Goal: Information Seeking & Learning: Learn about a topic

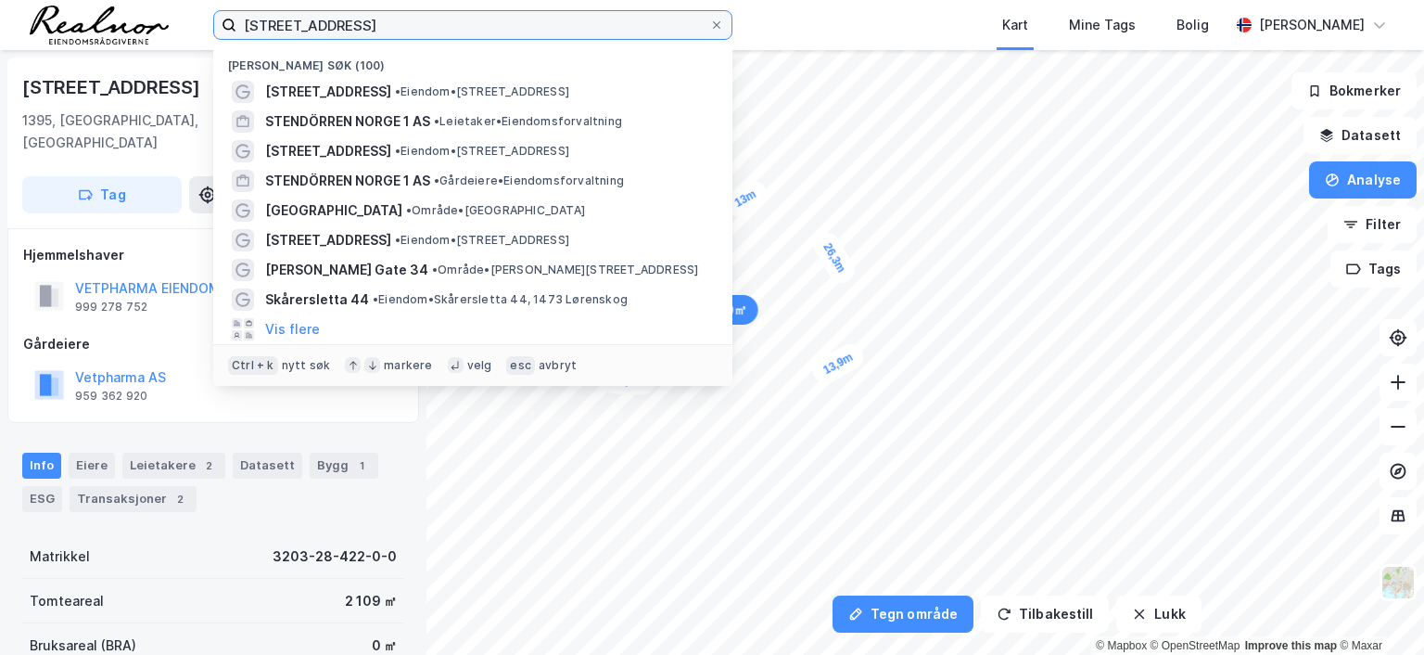
click at [382, 25] on input "[STREET_ADDRESS]" at bounding box center [472, 25] width 473 height 28
drag, startPoint x: 198, startPoint y: 6, endPoint x: -19, endPoint y: -8, distance: 217.5
click at [0, 0] on html "[STREET_ADDRESS] Nylige søk (100) [STREET_ADDRESS] • Eiendom • [STREET_ADDRESS]…" at bounding box center [712, 327] width 1424 height 655
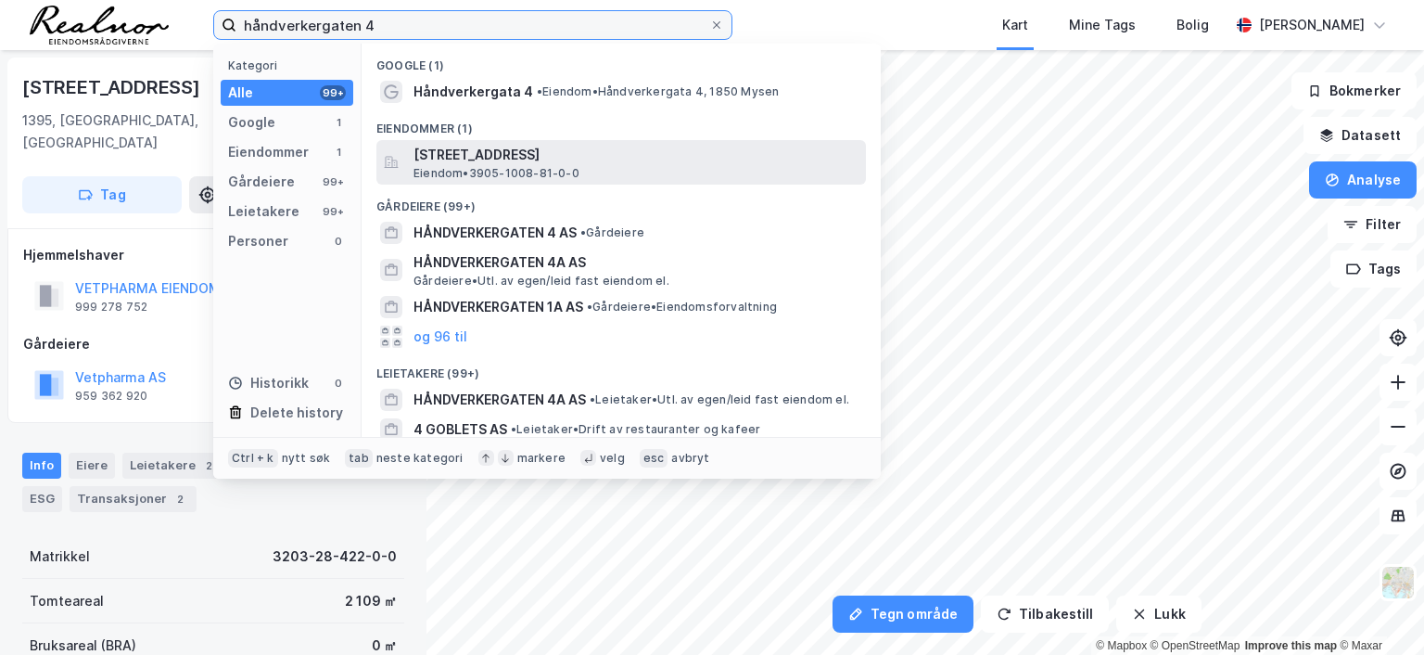
type input "håndverkergaten 4"
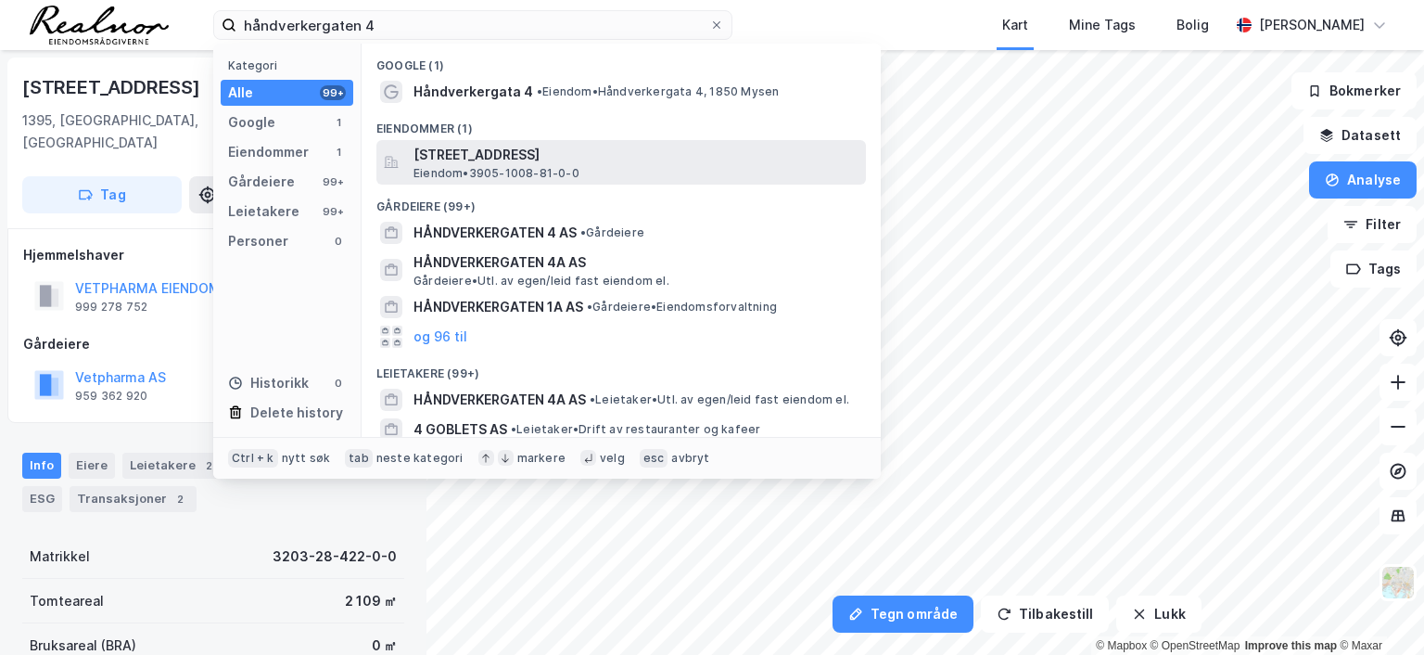
click at [587, 147] on span "[STREET_ADDRESS]" at bounding box center [636, 155] width 445 height 22
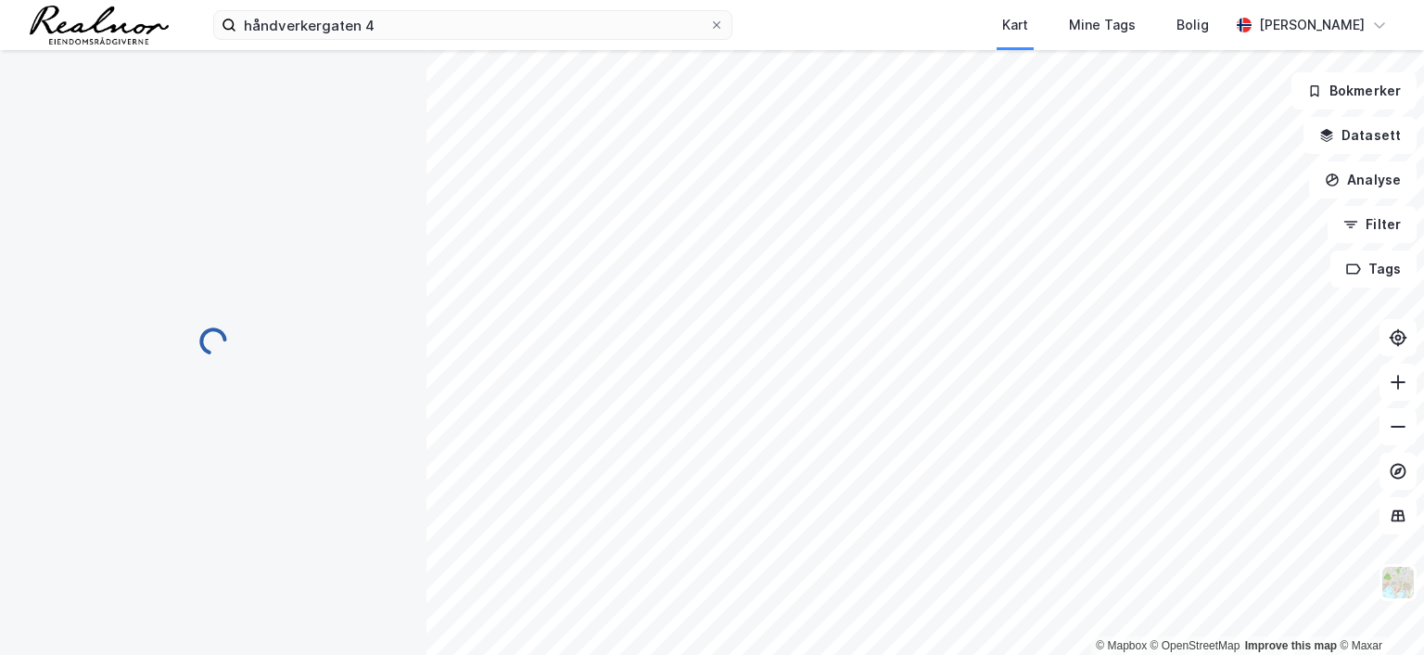
scroll to position [3, 0]
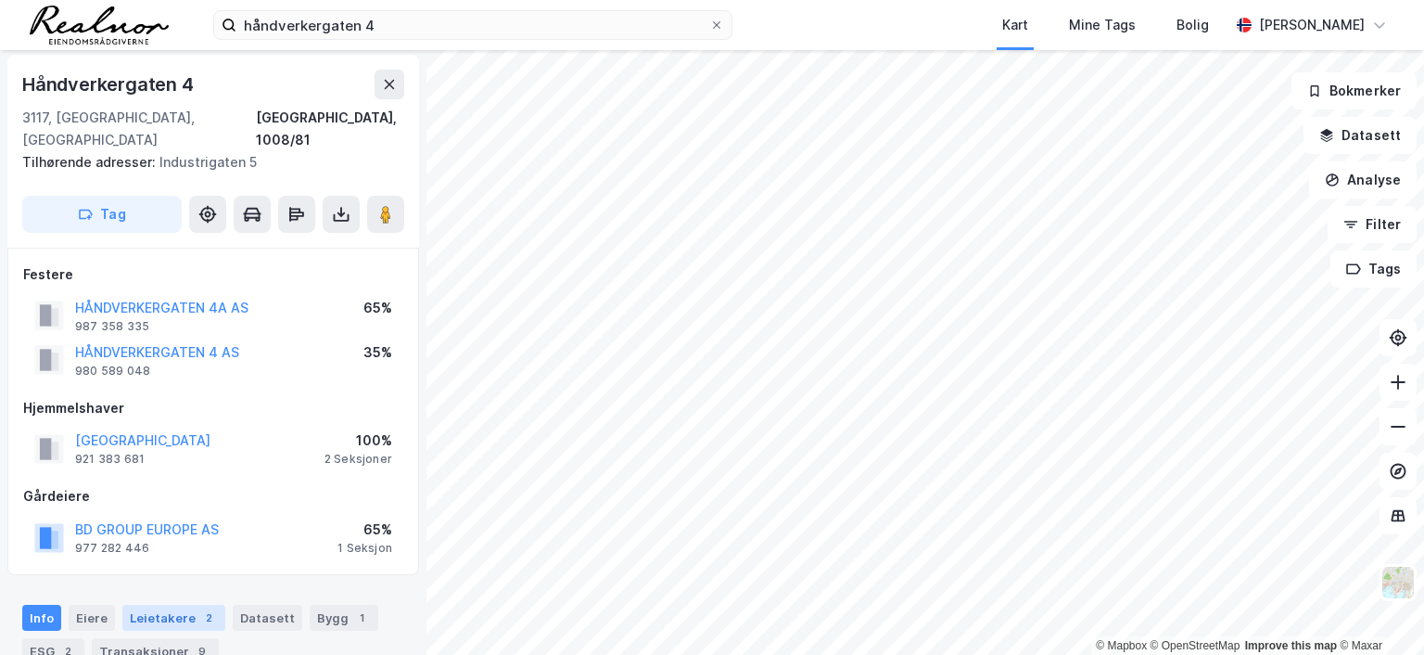
click at [168, 604] on div "Leietakere 2" at bounding box center [173, 617] width 103 height 26
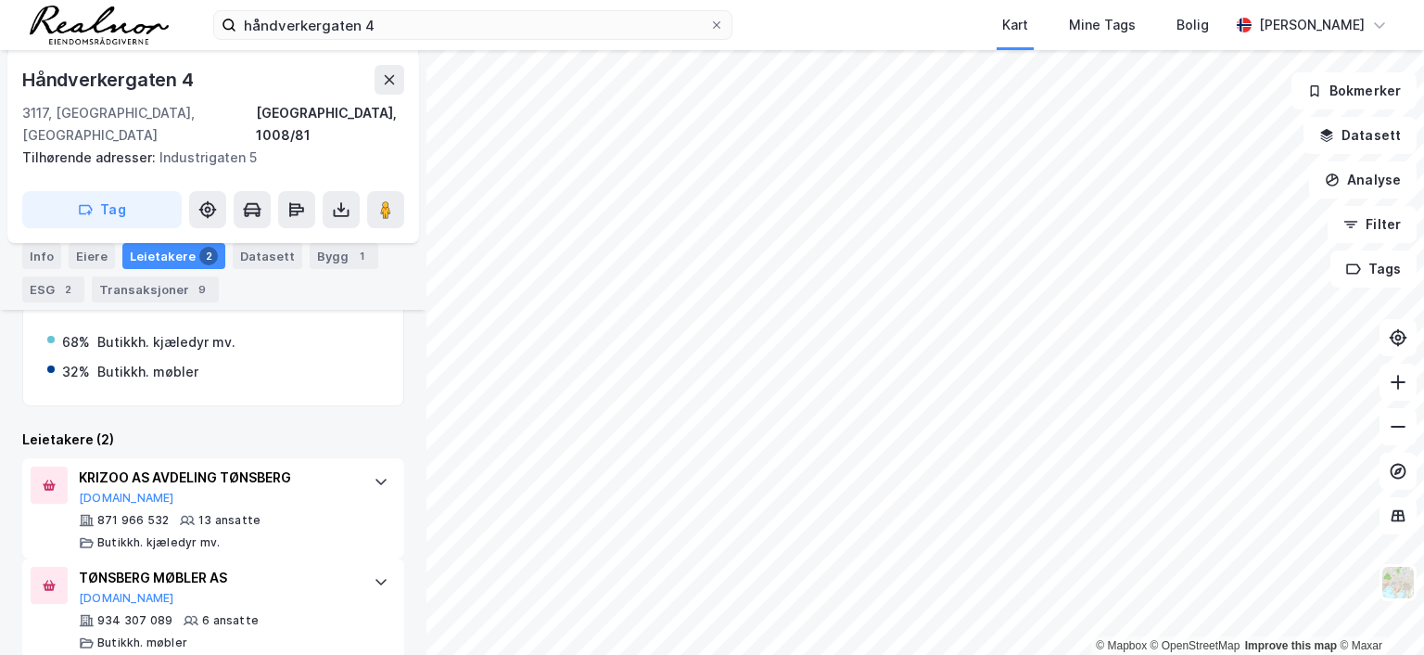
scroll to position [517, 0]
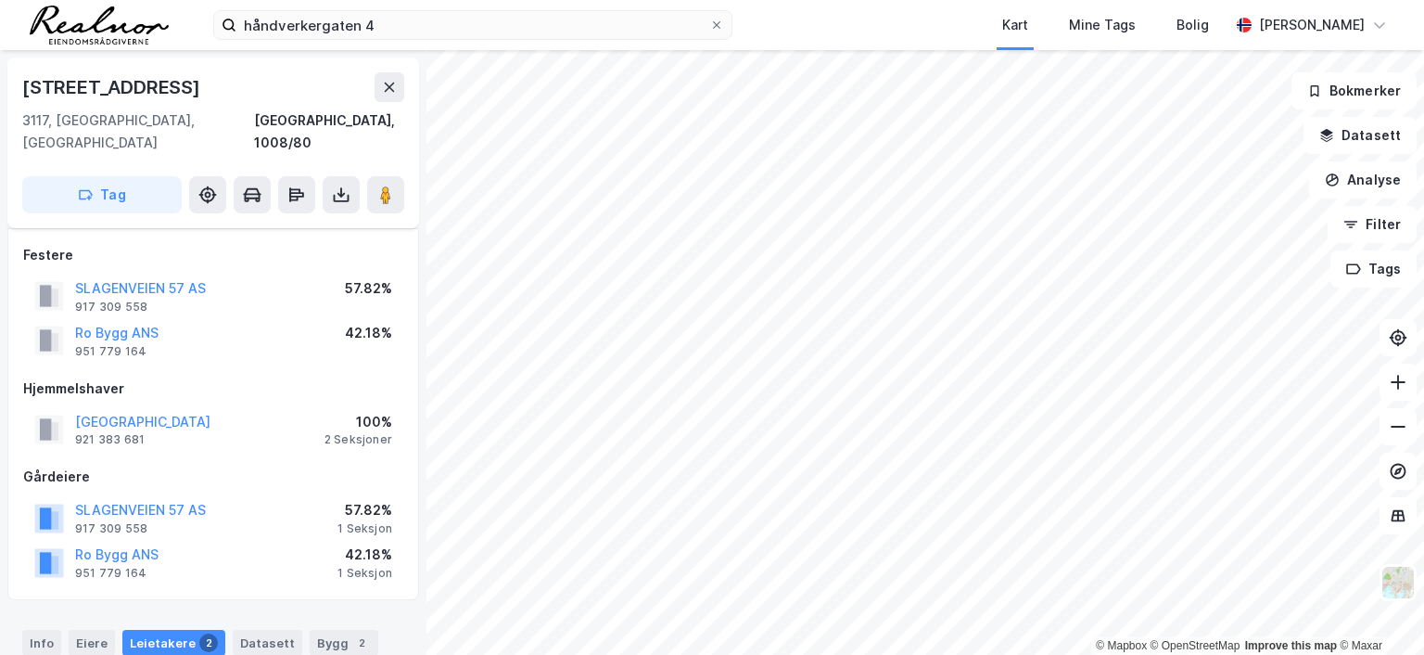
scroll to position [339, 0]
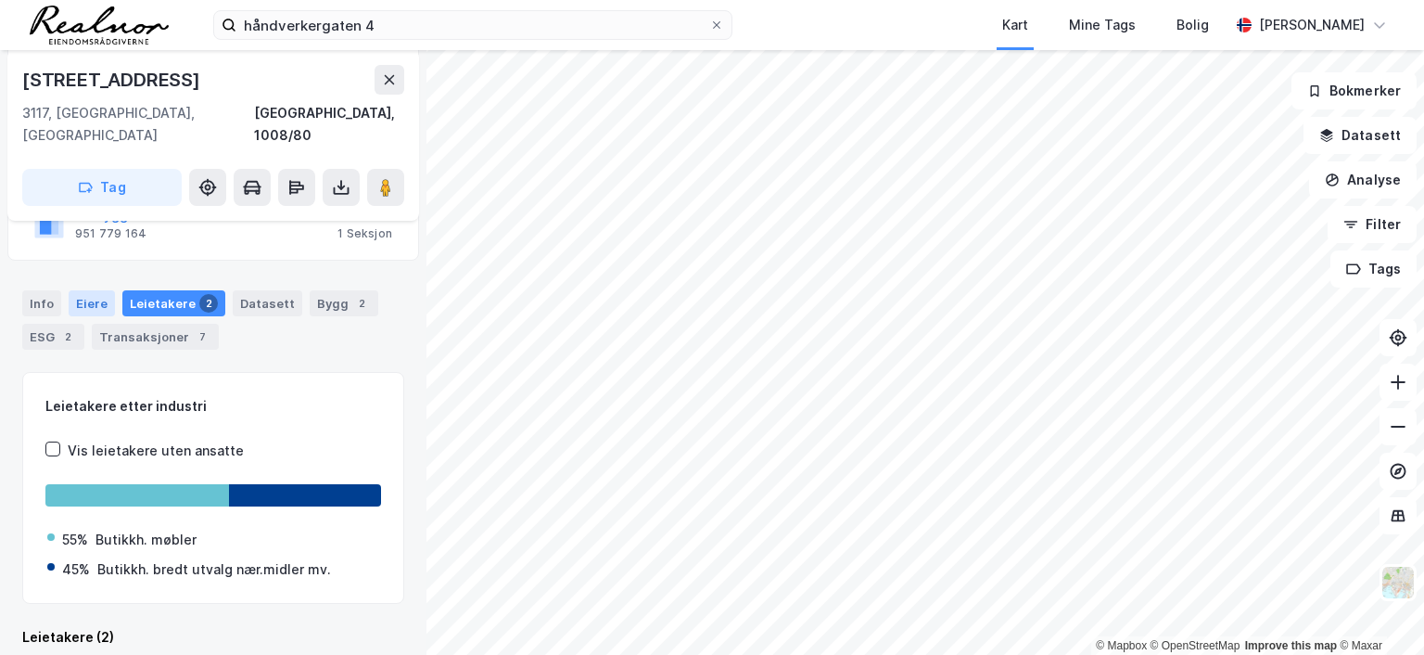
click at [85, 290] on div "Eiere" at bounding box center [92, 303] width 46 height 26
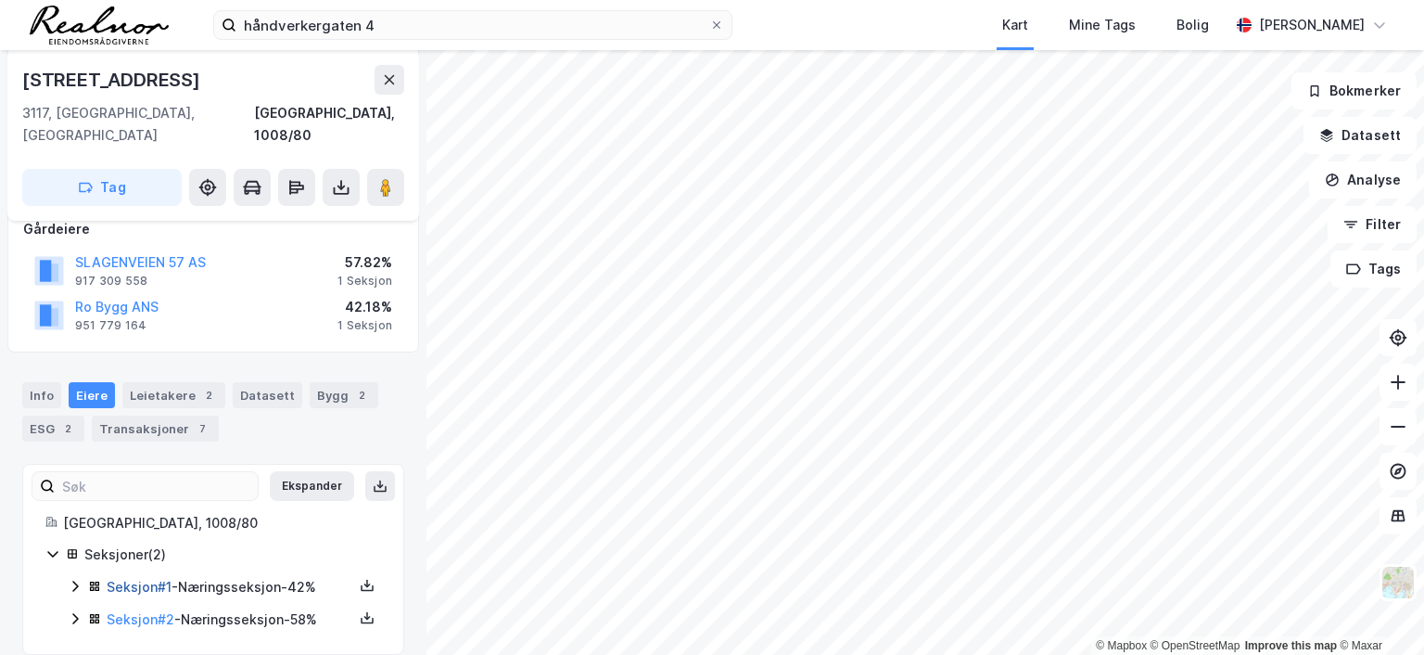
click at [164, 579] on link "Seksjon # 1" at bounding box center [139, 587] width 65 height 16
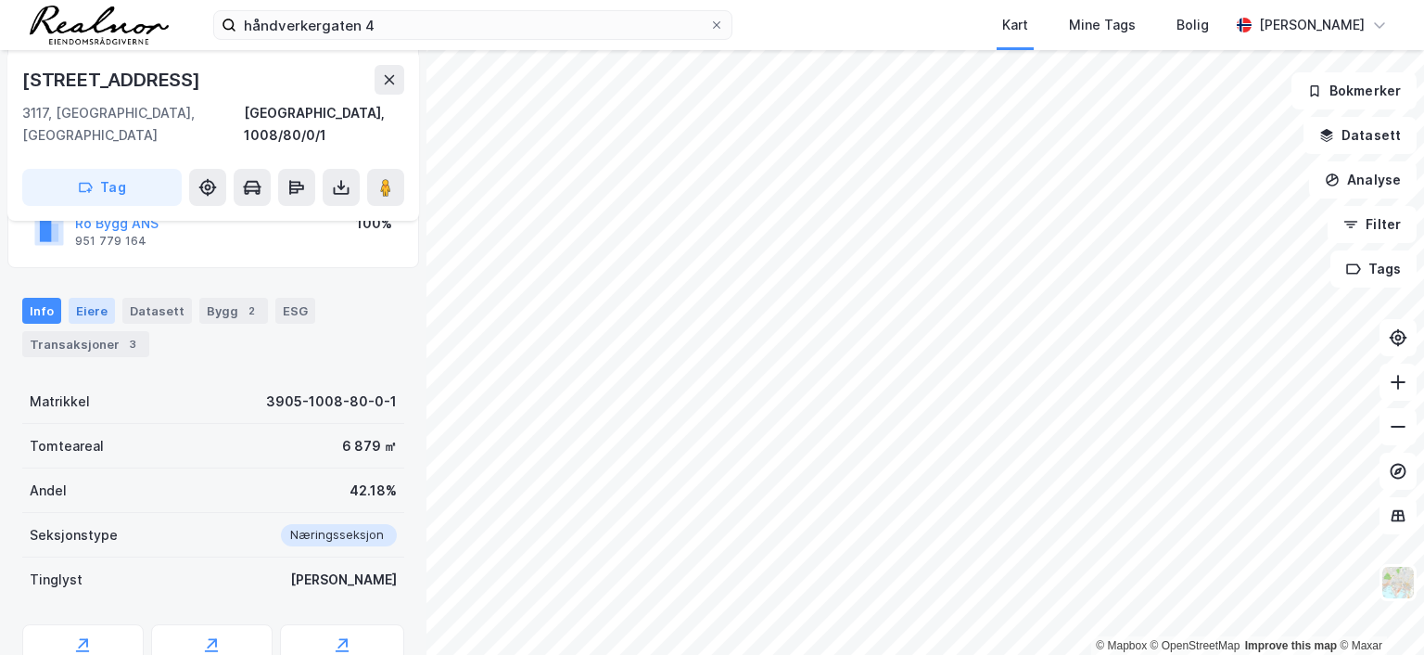
click at [96, 298] on div "Eiere" at bounding box center [92, 311] width 46 height 26
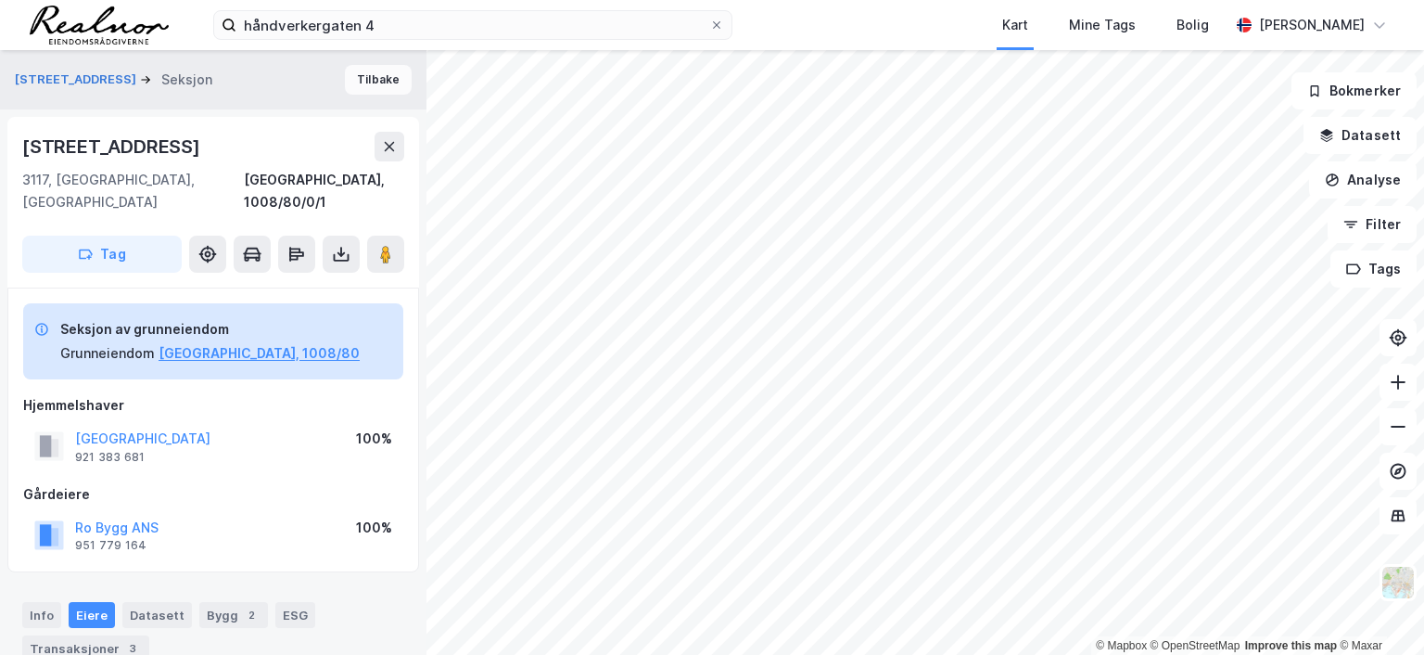
click at [382, 77] on button "Tilbake" at bounding box center [378, 80] width 67 height 30
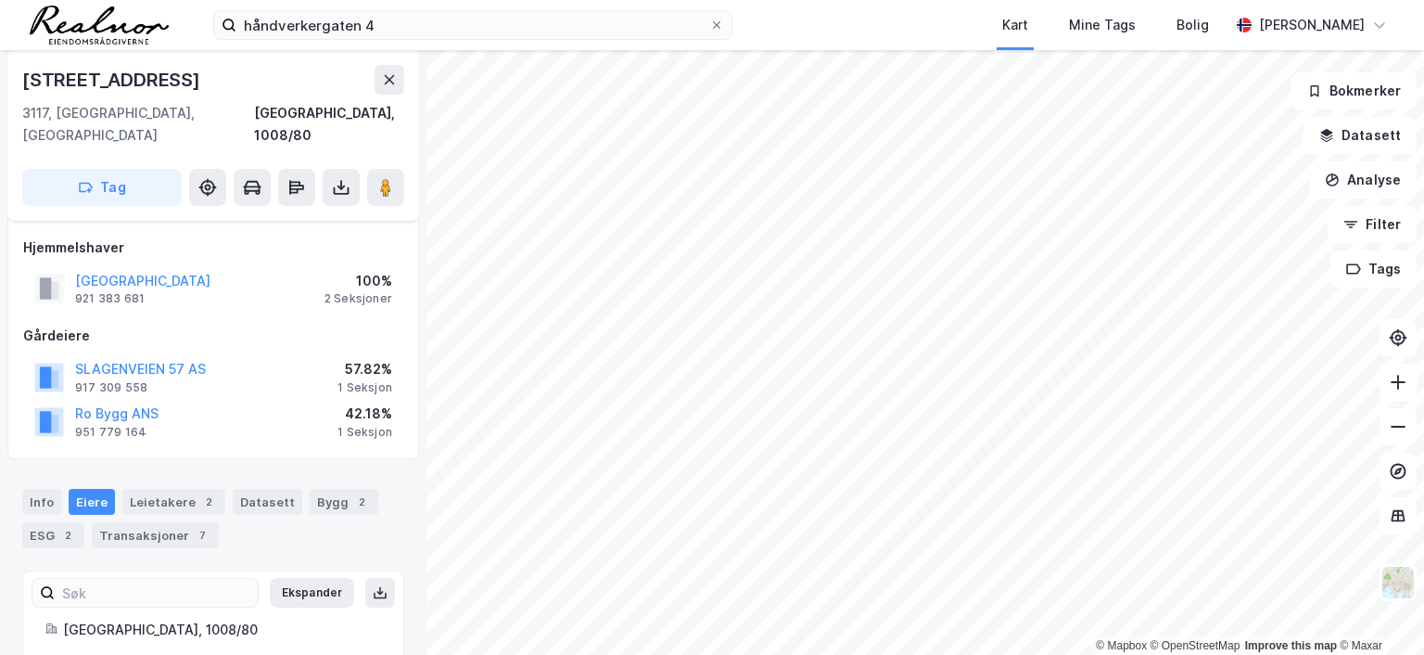
scroll to position [248, 0]
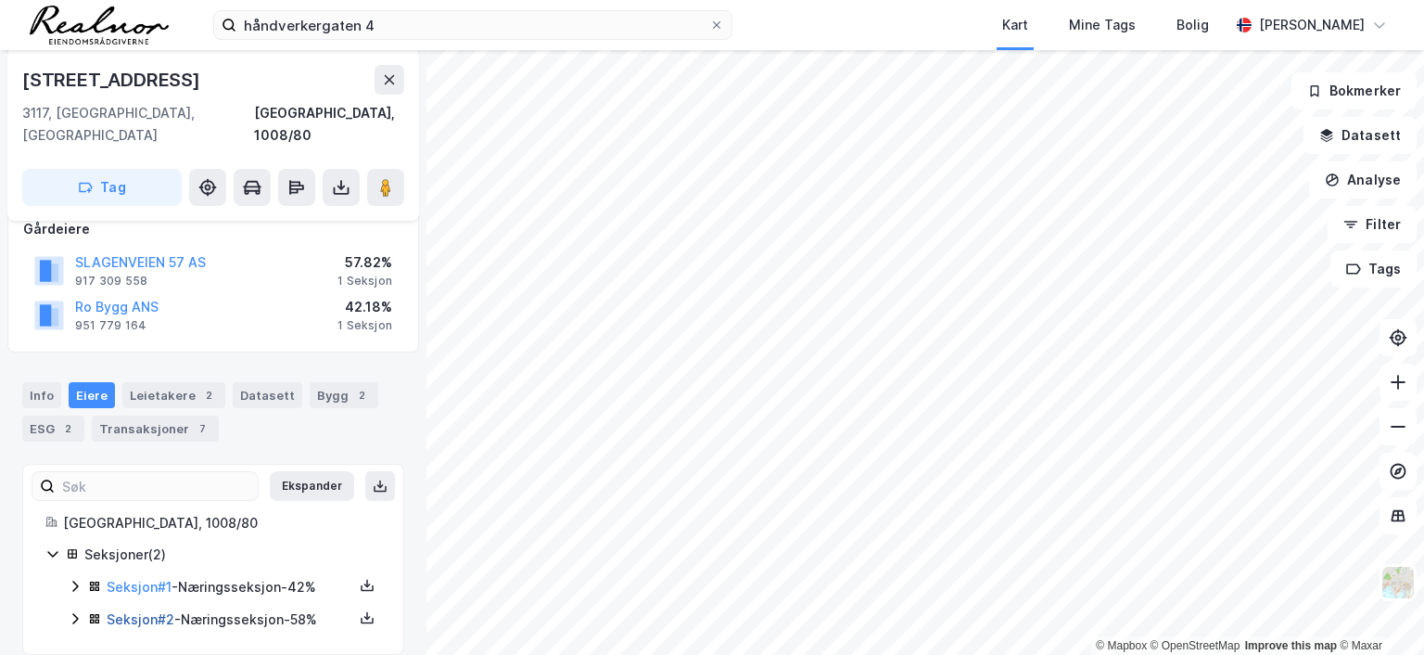
click at [133, 611] on link "Seksjon # 2" at bounding box center [141, 619] width 68 height 16
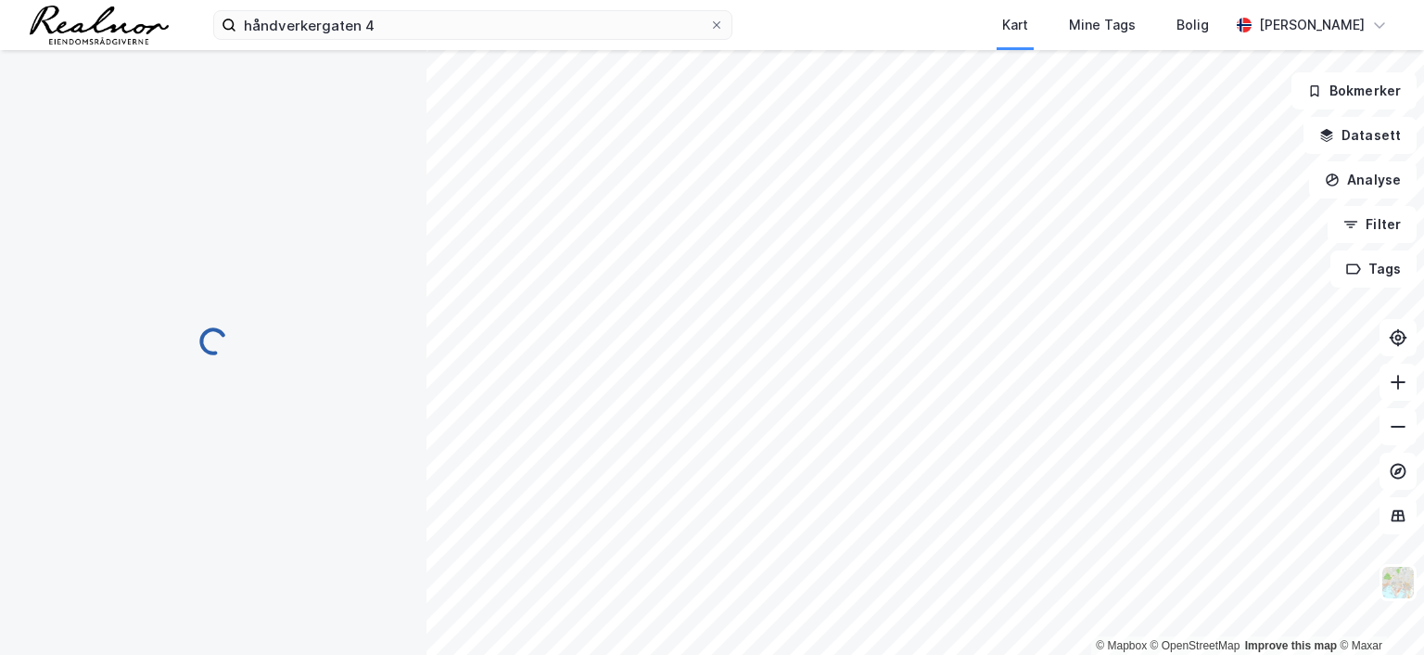
scroll to position [248, 0]
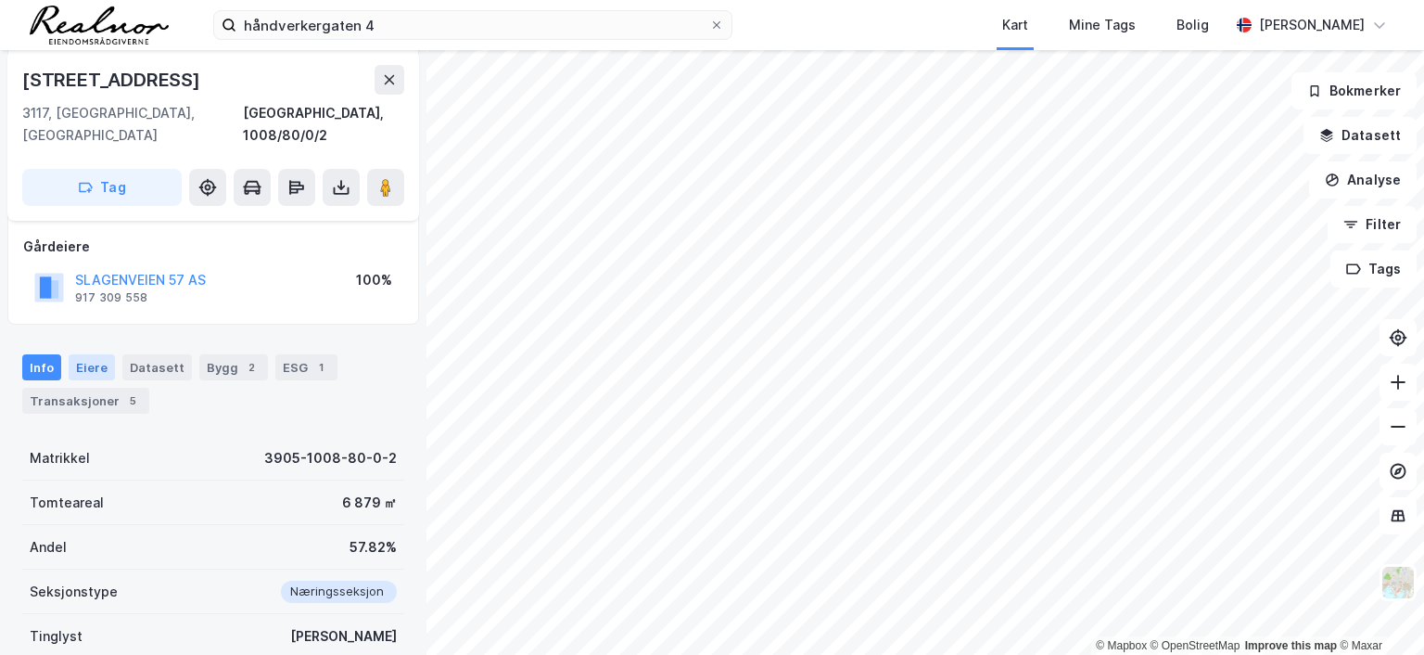
click at [95, 354] on div "Eiere" at bounding box center [92, 367] width 46 height 26
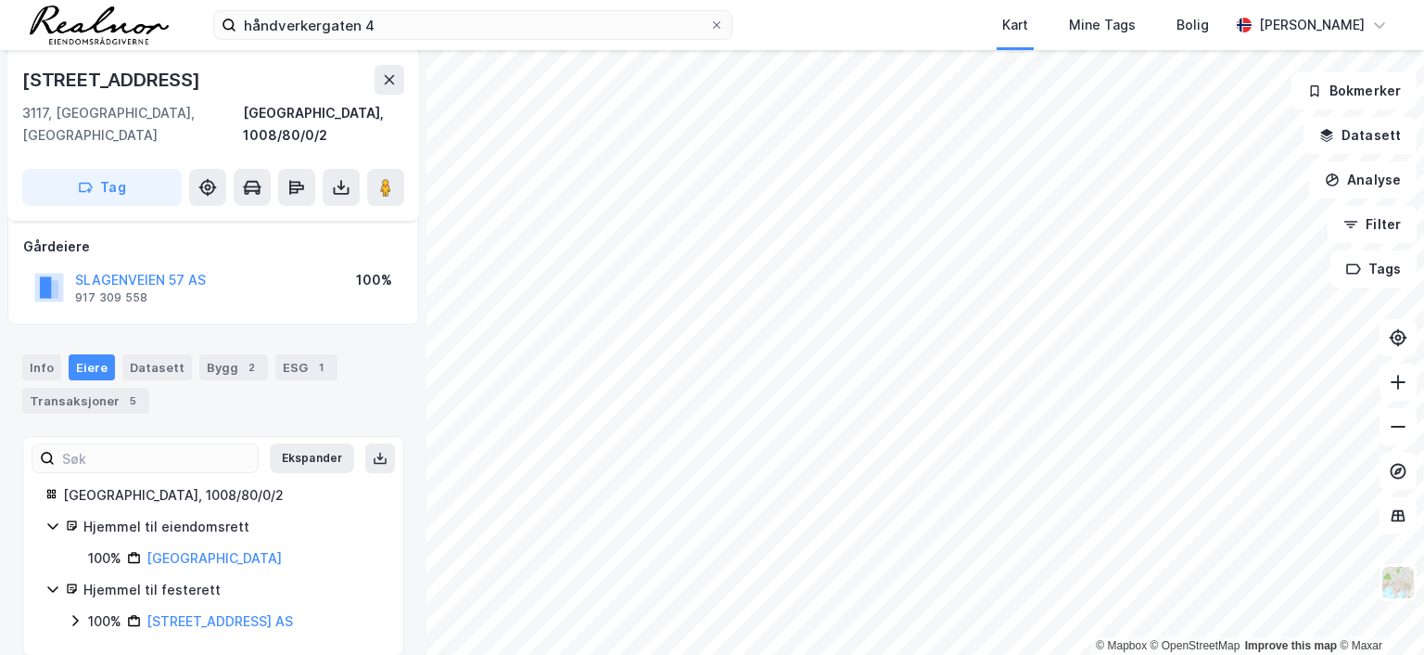
scroll to position [248, 0]
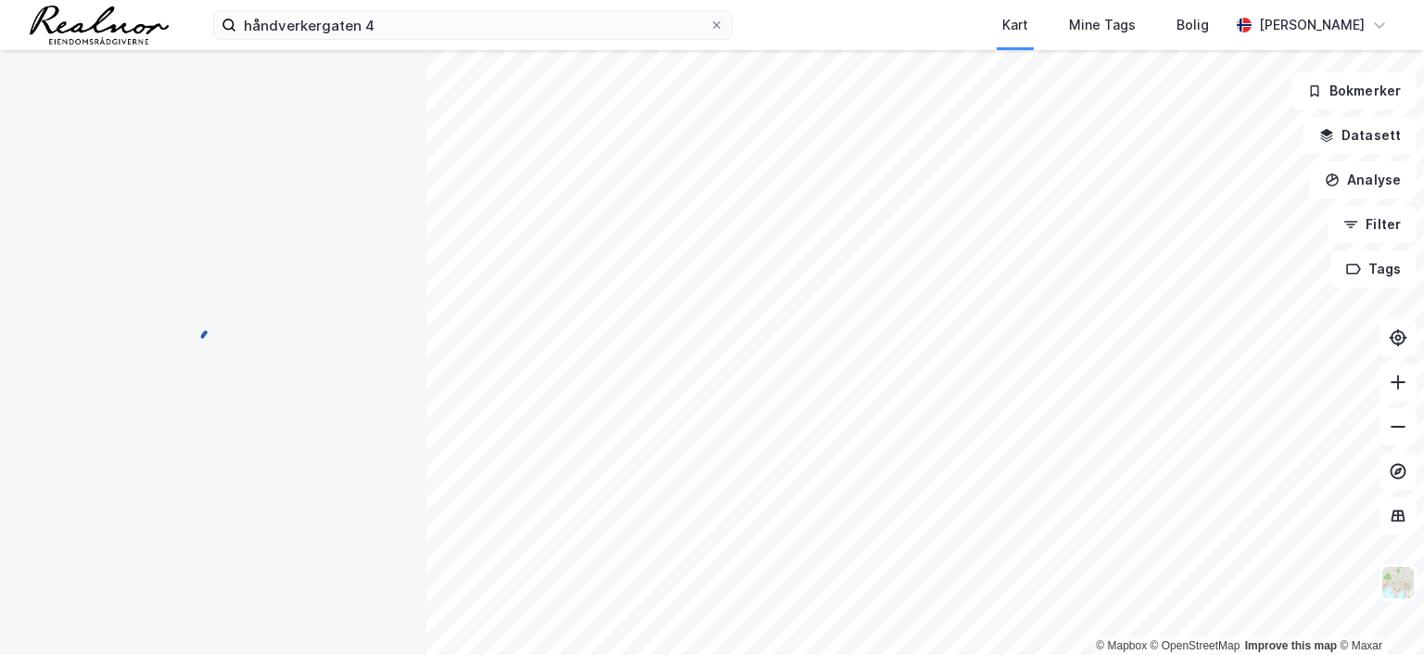
scroll to position [225, 0]
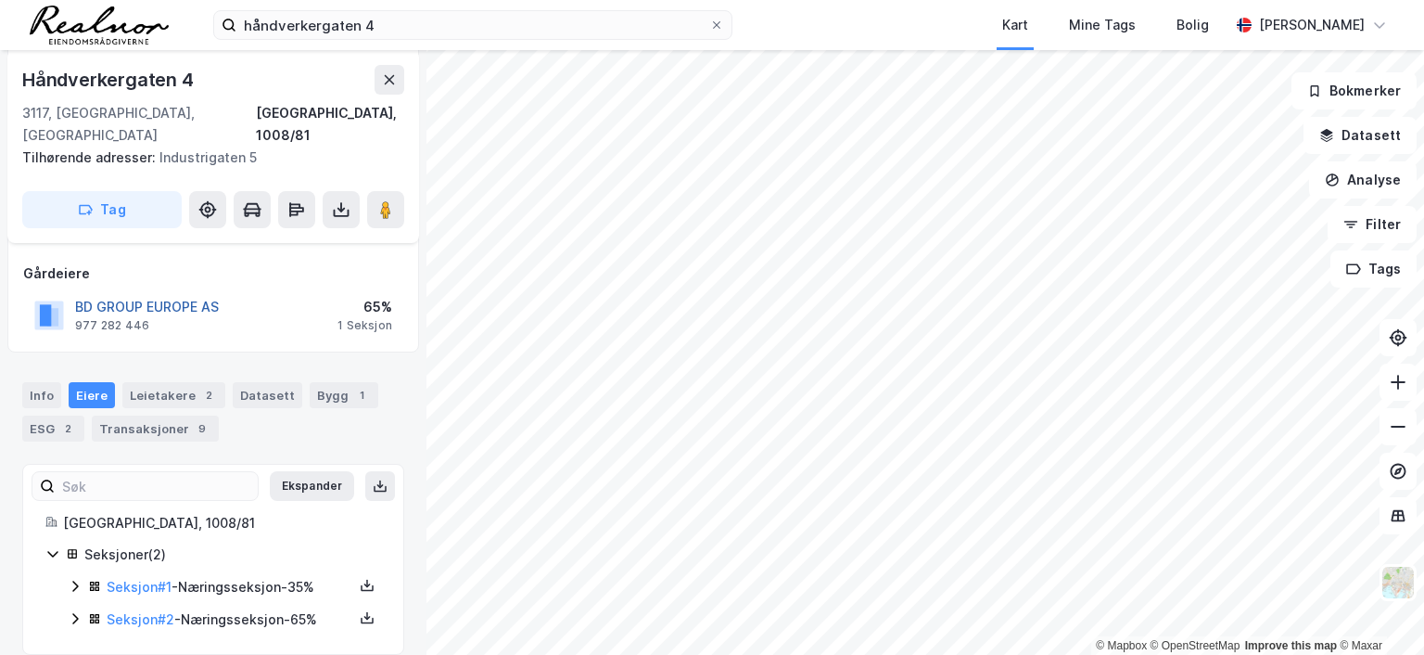
click at [0, 0] on button "BD GROUP EUROPE AS" at bounding box center [0, 0] width 0 height 0
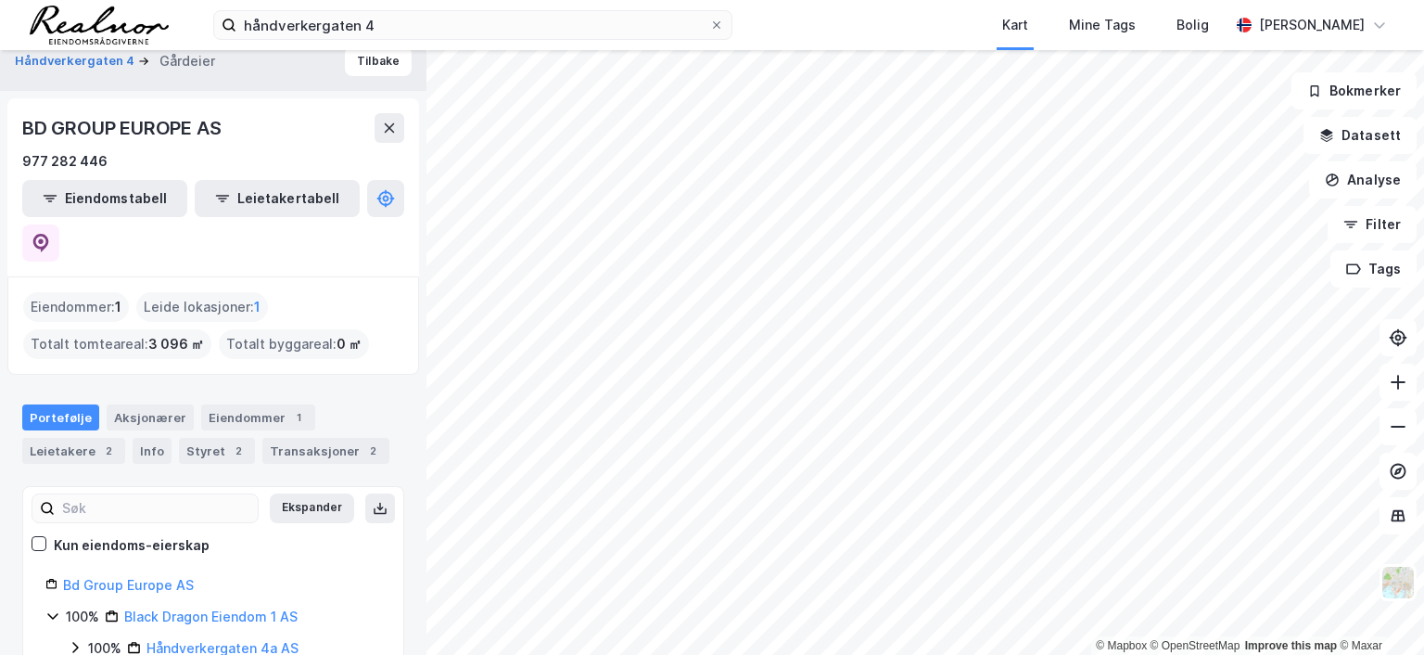
scroll to position [22, 0]
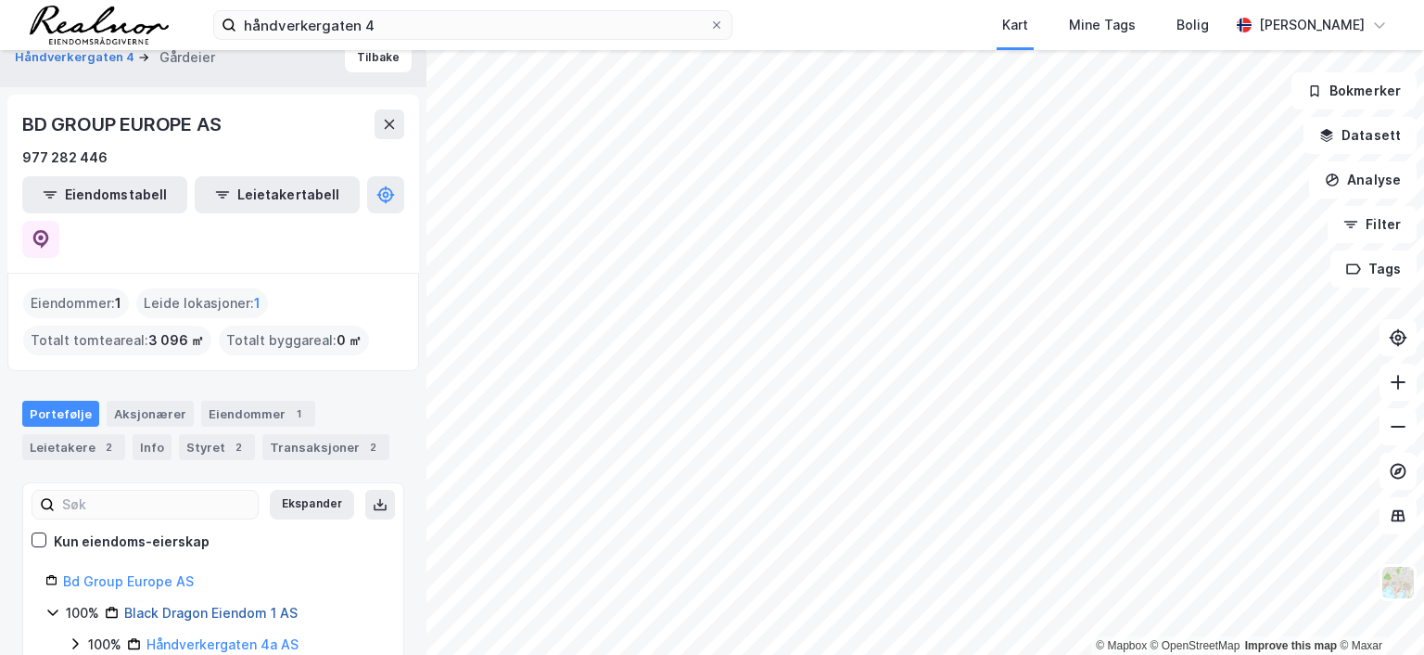
click at [225, 604] on link "Black Dragon Eiendom 1 AS" at bounding box center [210, 612] width 173 height 16
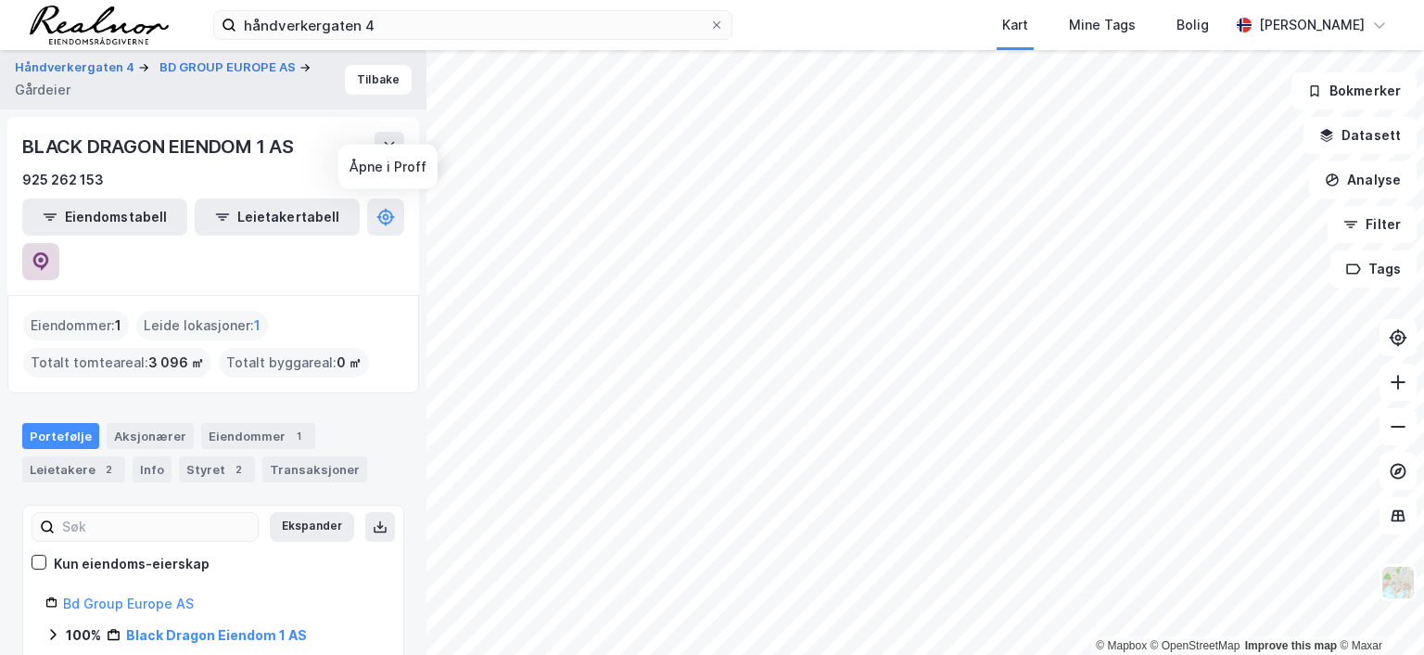
click at [50, 252] on icon at bounding box center [41, 261] width 19 height 19
click at [355, 75] on button "Tilbake" at bounding box center [378, 80] width 67 height 30
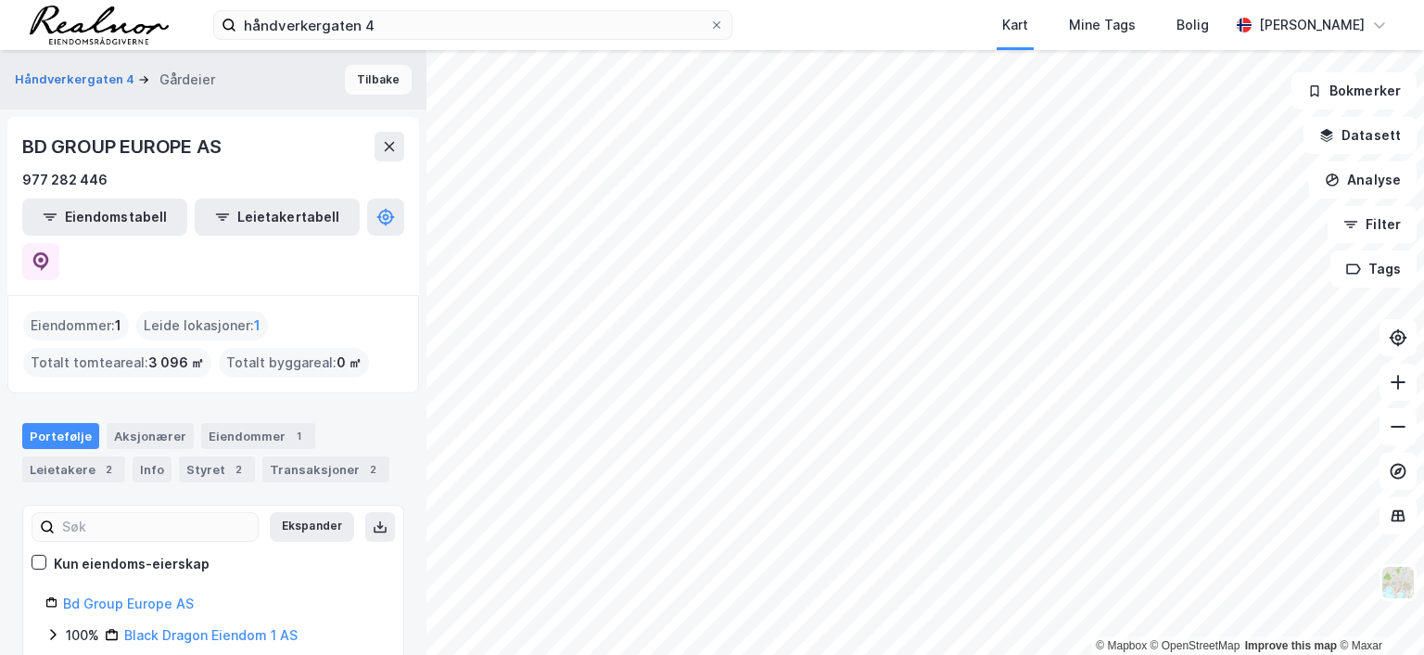
click at [361, 77] on button "Tilbake" at bounding box center [378, 80] width 67 height 30
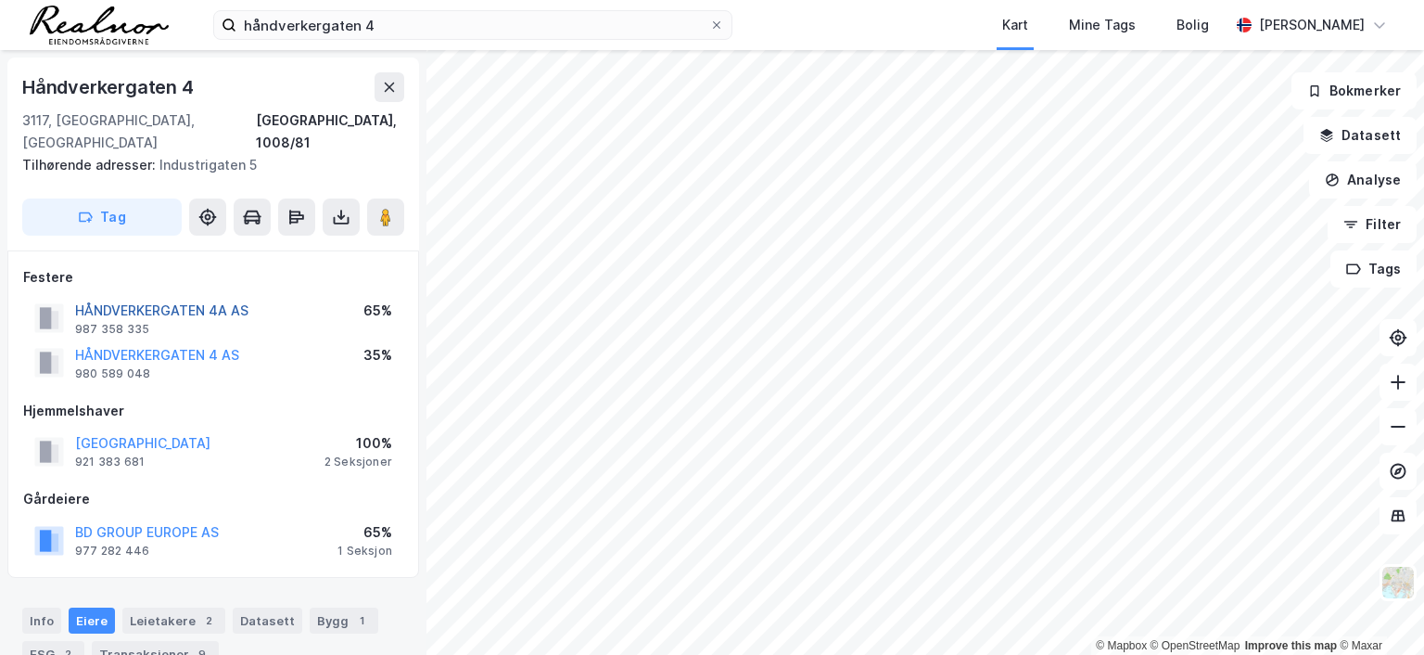
click at [0, 0] on button "HÅNDVERKERGATEN 4A AS" at bounding box center [0, 0] width 0 height 0
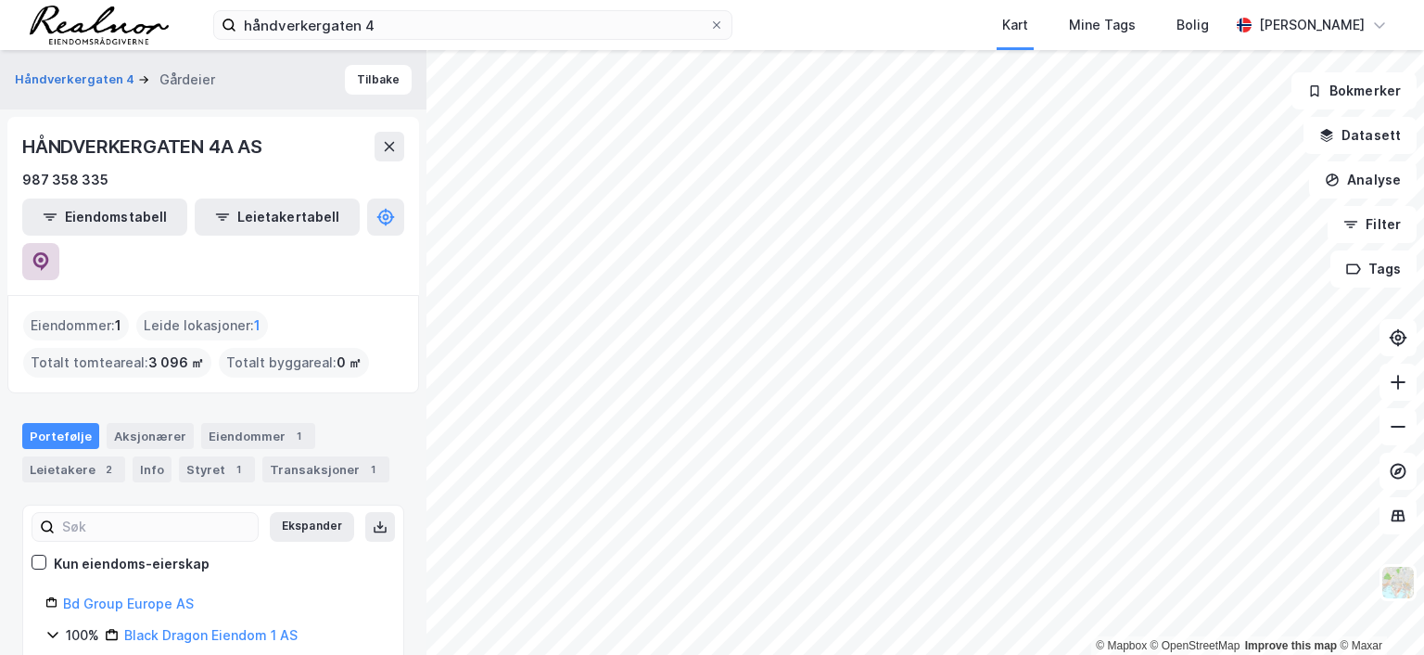
click at [50, 252] on icon at bounding box center [41, 261] width 19 height 19
click at [356, 79] on button "Tilbake" at bounding box center [378, 80] width 67 height 30
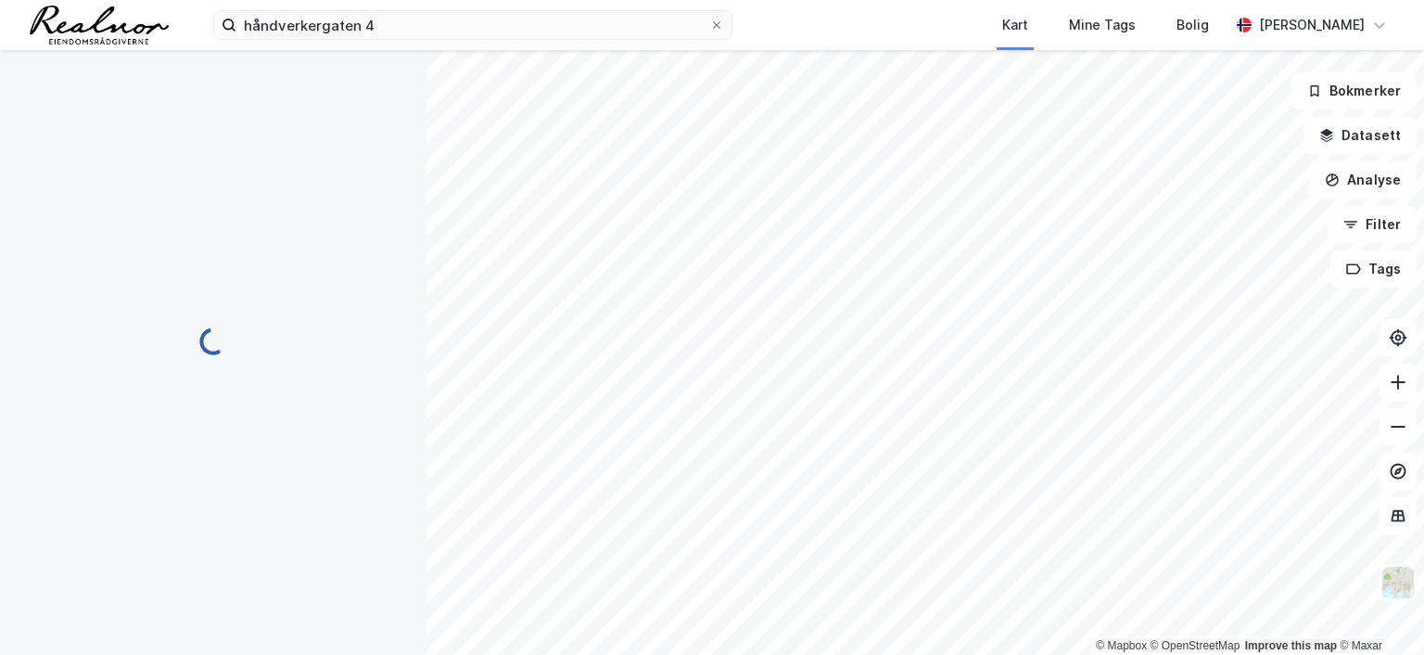
scroll to position [1, 0]
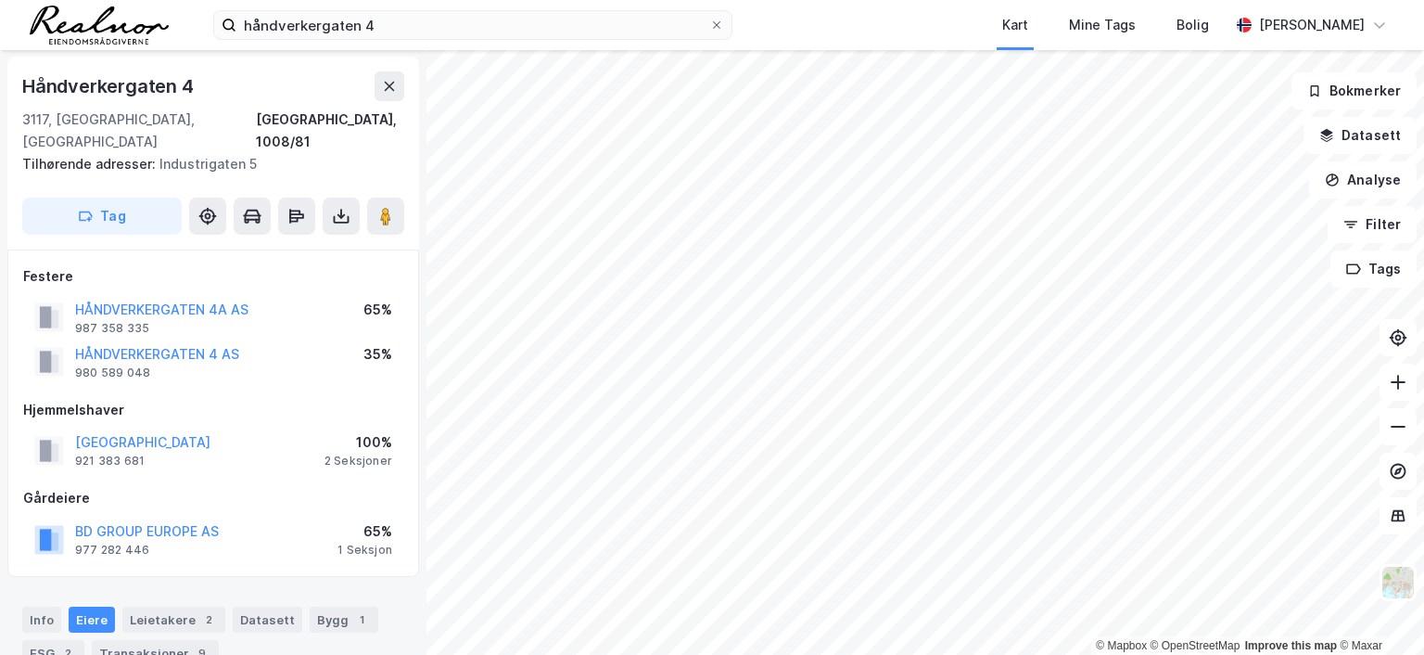
click at [182, 343] on div "HÅNDVERKERGATEN 4 AS" at bounding box center [157, 354] width 164 height 22
click at [0, 0] on button "HÅNDVERKERGATEN 4 AS" at bounding box center [0, 0] width 0 height 0
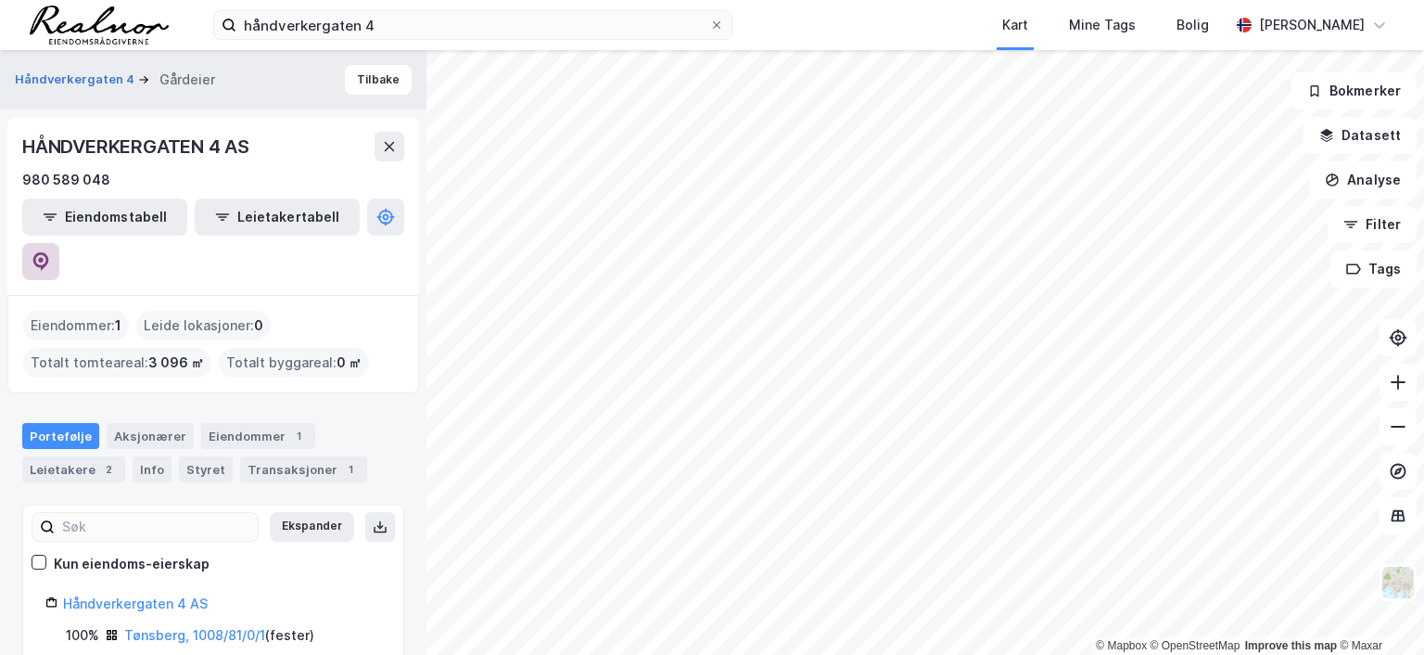
click at [44, 257] on icon at bounding box center [41, 260] width 6 height 6
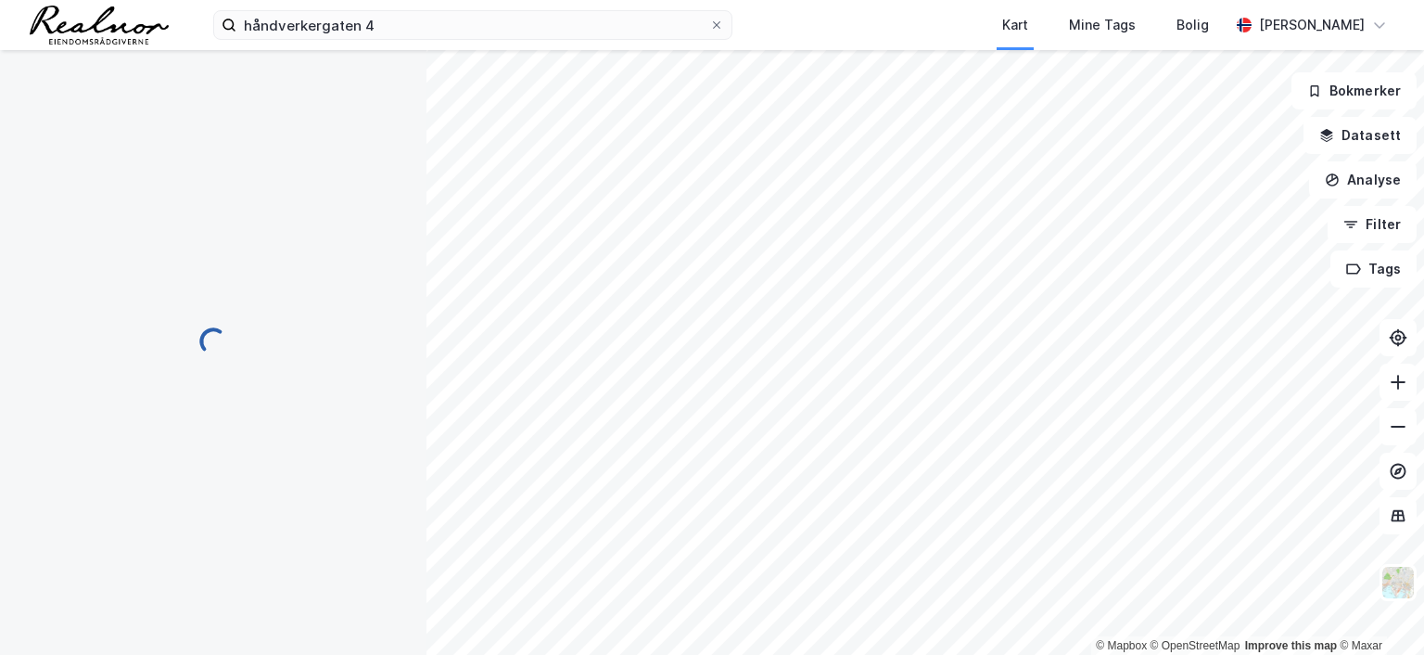
scroll to position [1, 0]
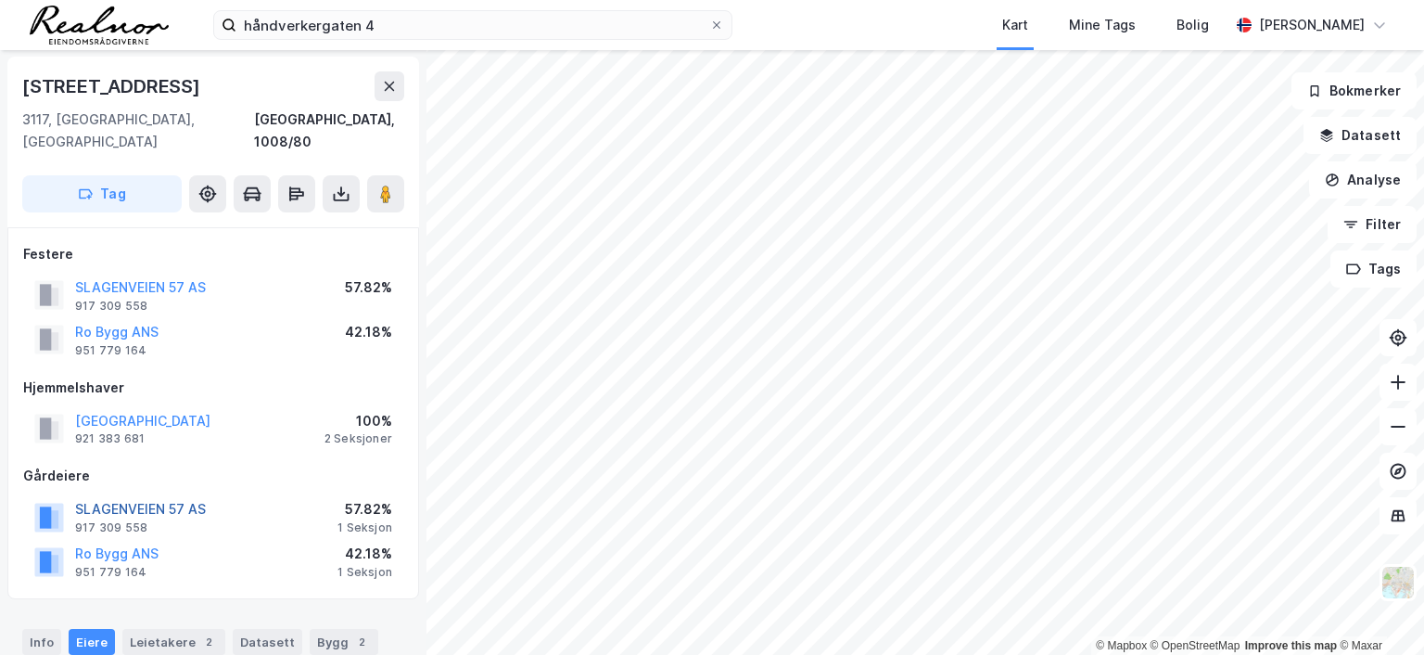
click at [0, 0] on button "SLAGENVEIEN 57 AS" at bounding box center [0, 0] width 0 height 0
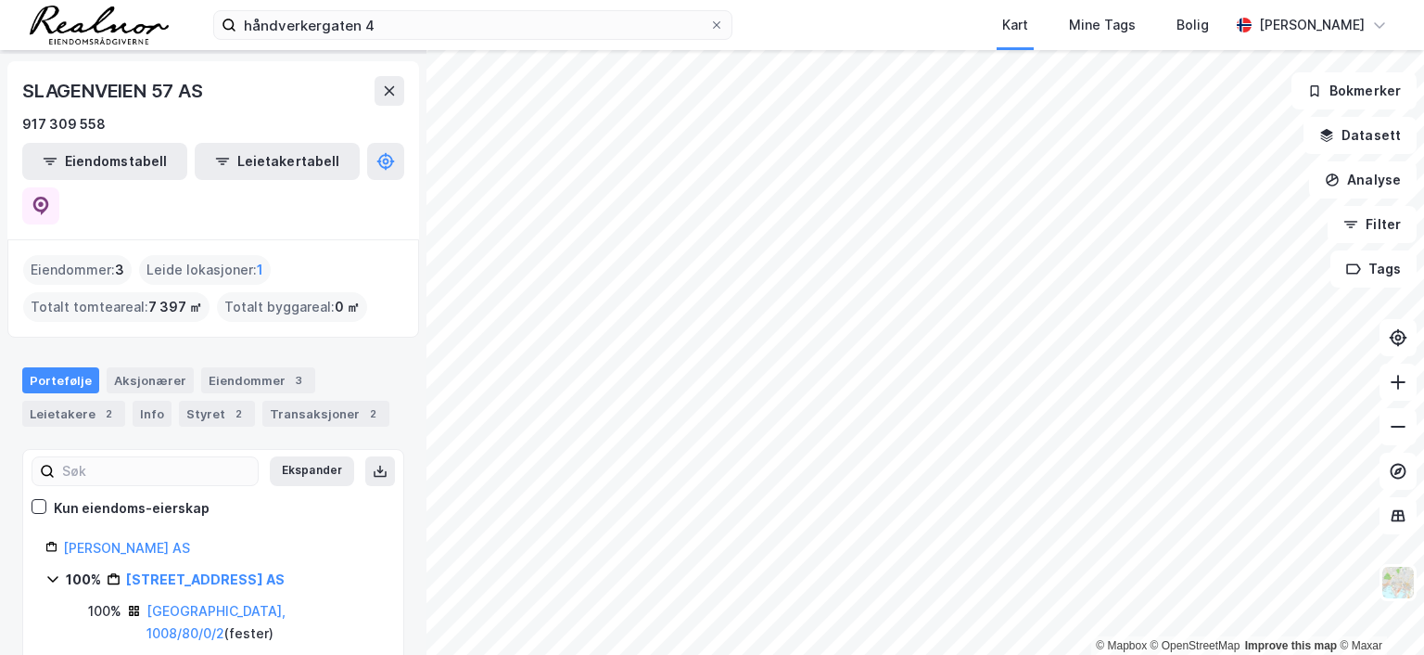
scroll to position [85, 0]
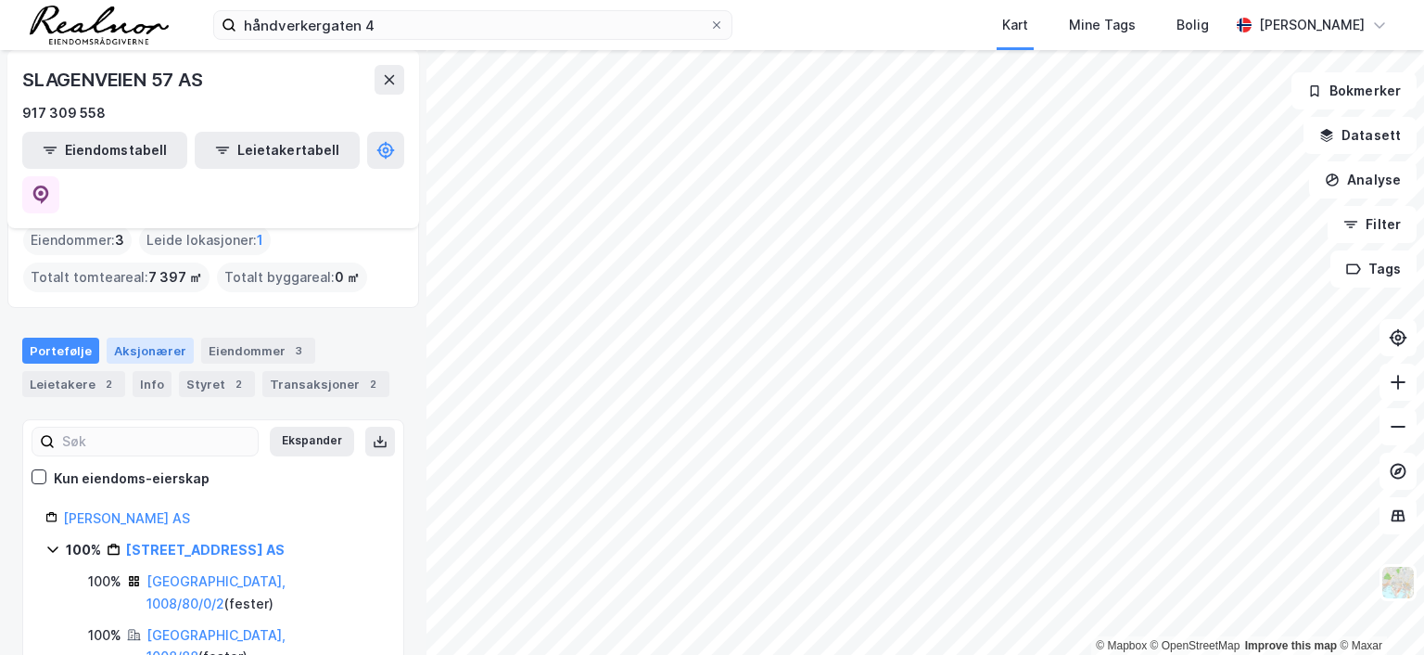
click at [157, 337] on div "Aksjonærer" at bounding box center [150, 350] width 87 height 26
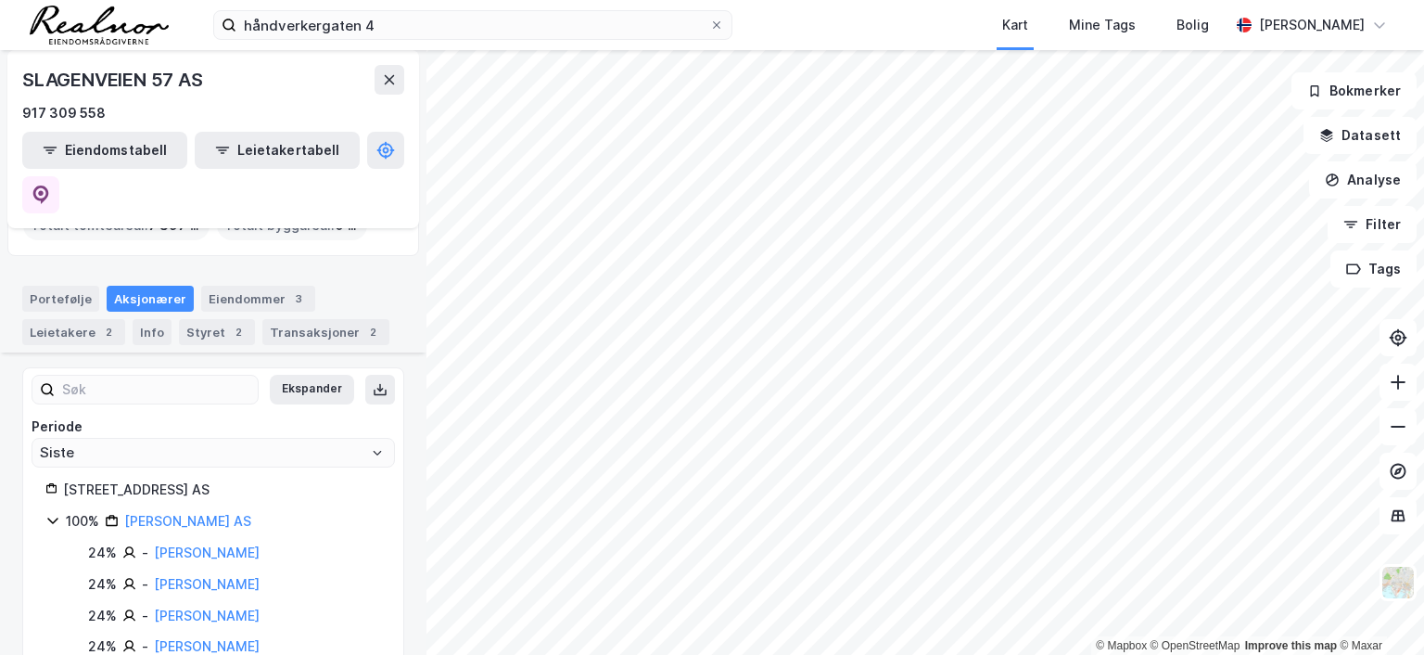
scroll to position [172, 0]
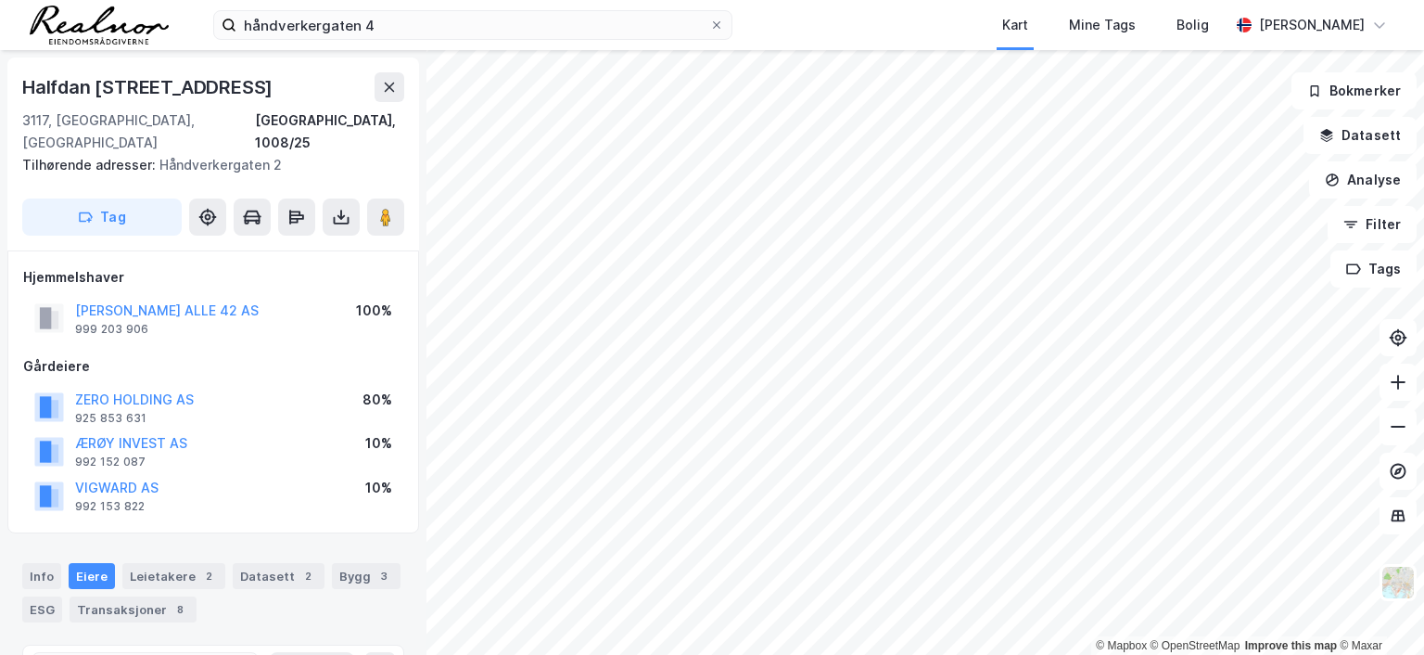
scroll to position [1, 0]
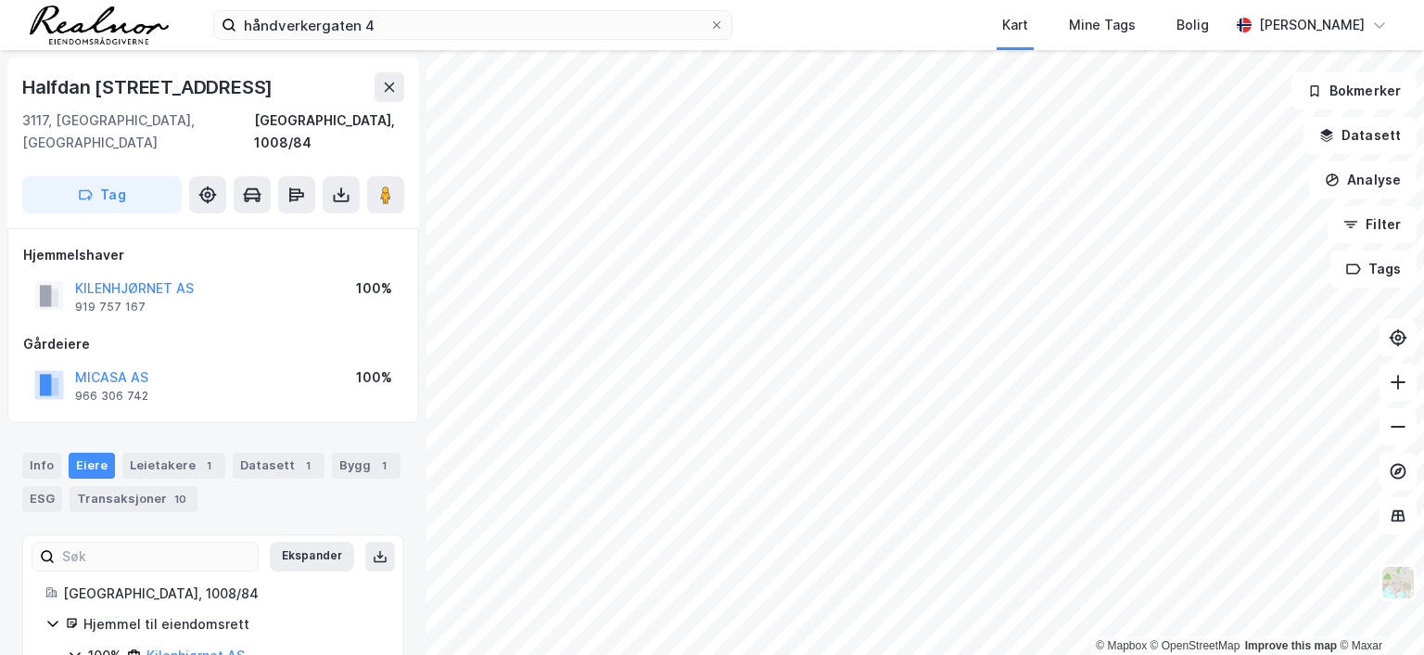
scroll to position [1, 0]
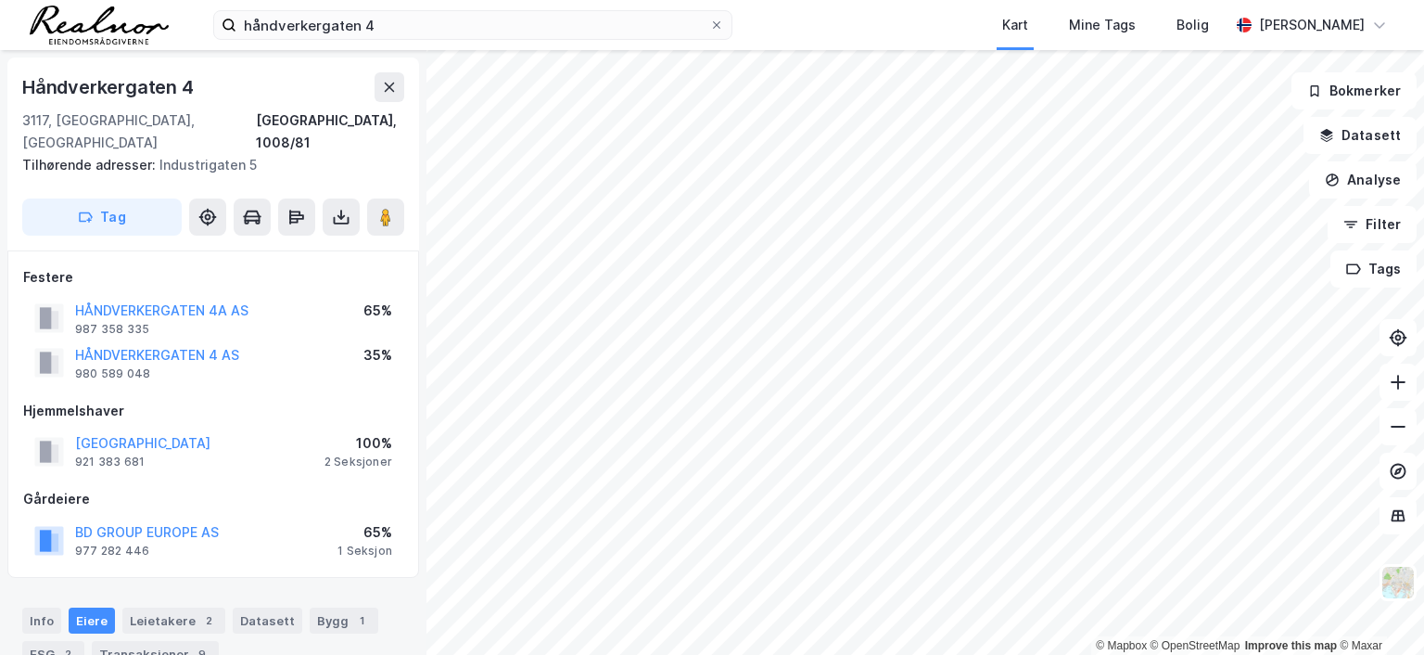
scroll to position [1, 0]
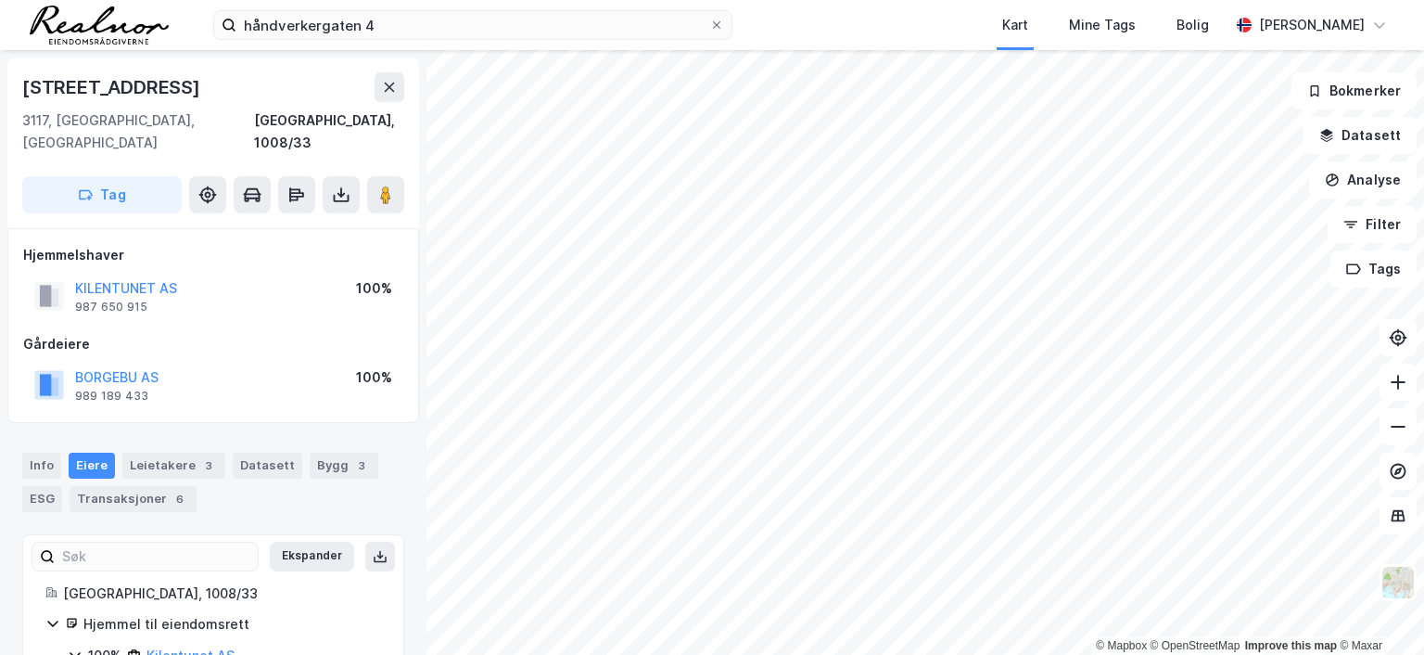
scroll to position [1, 0]
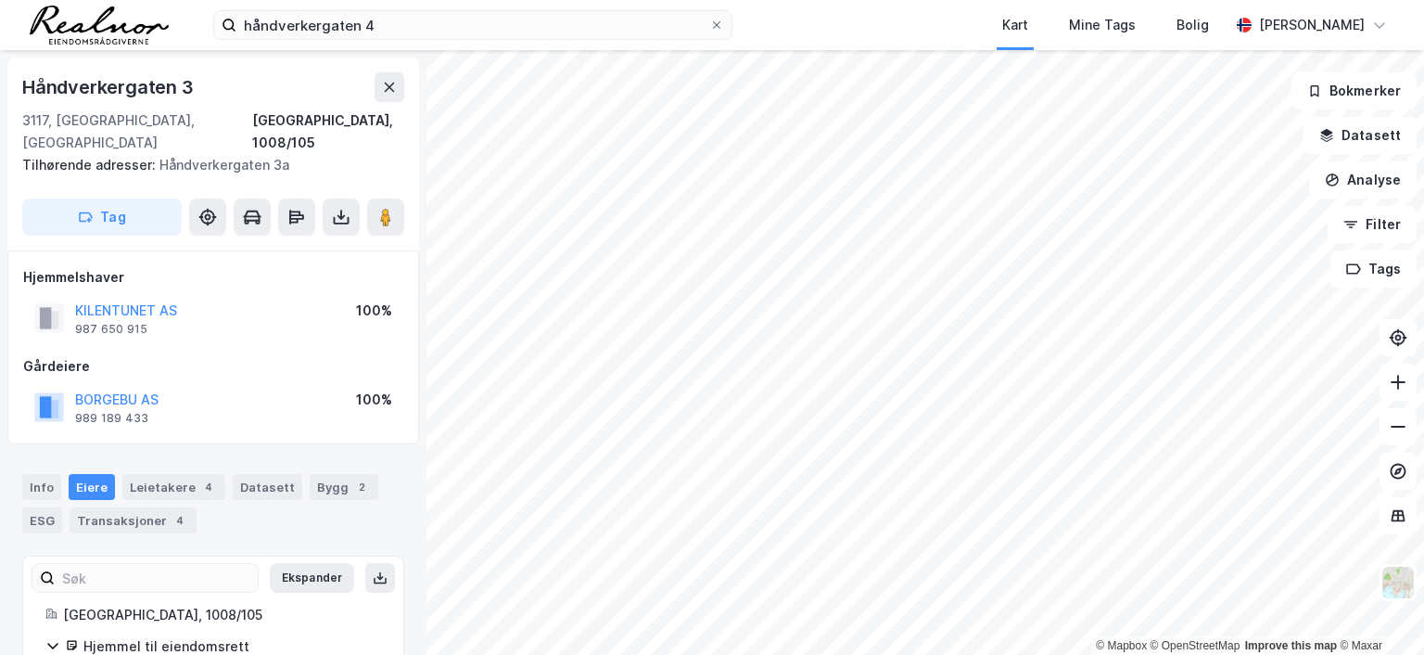
scroll to position [1, 0]
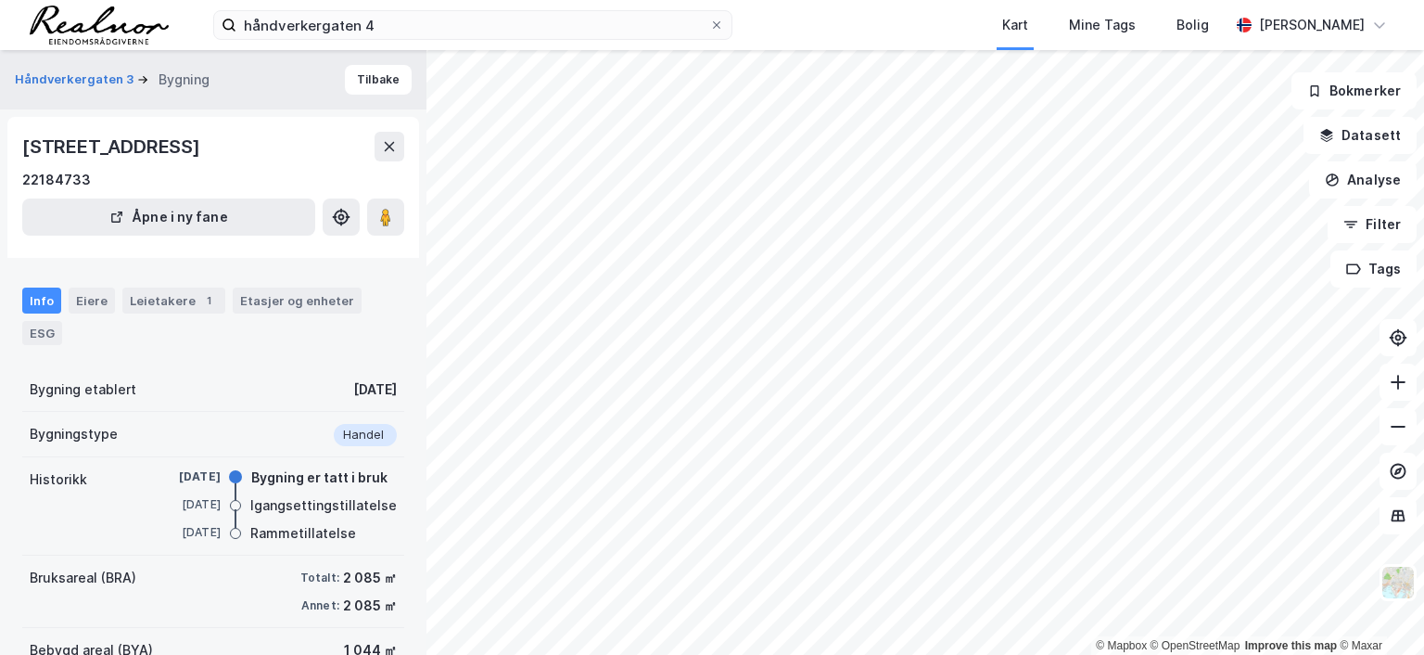
scroll to position [1, 0]
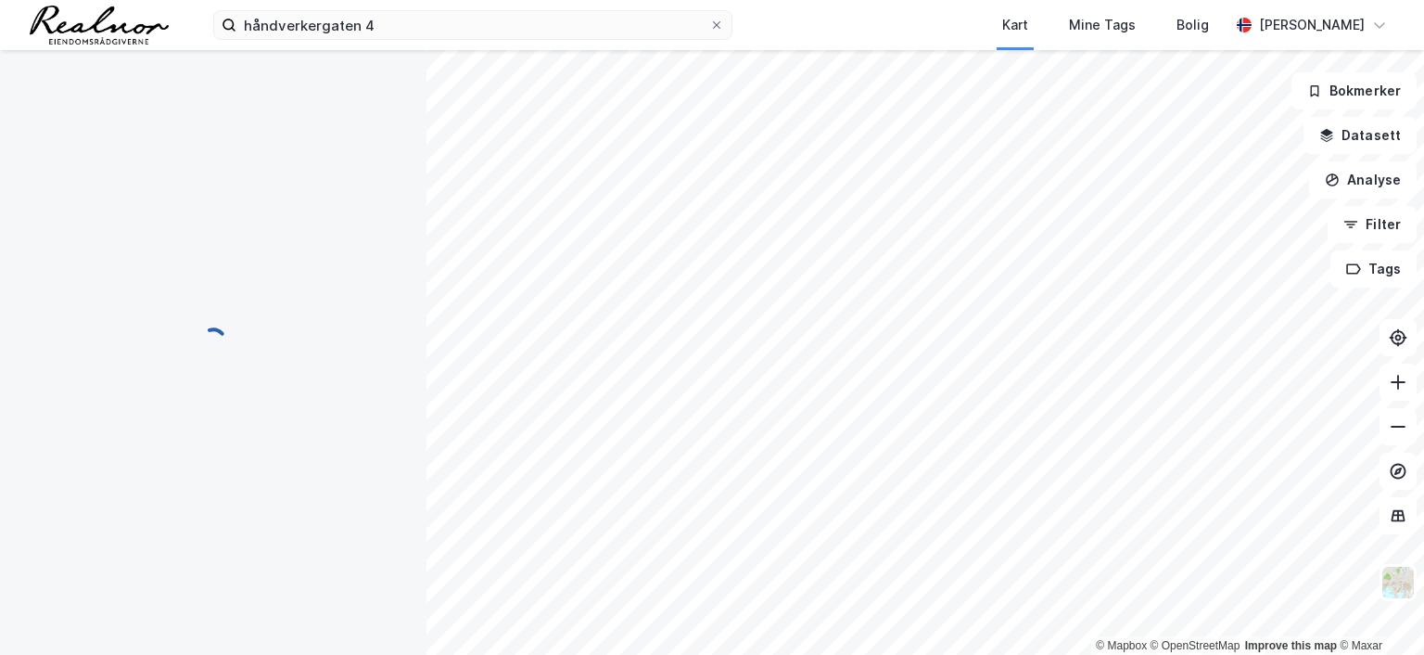
scroll to position [1, 0]
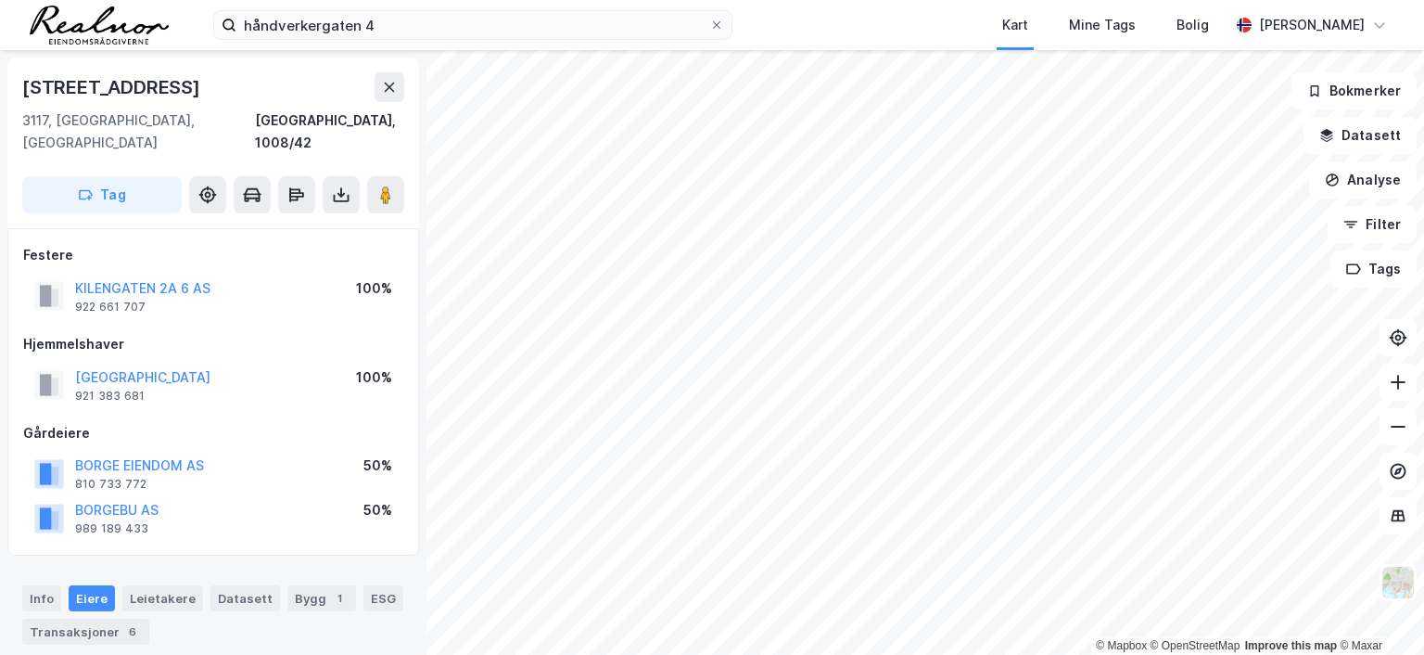
scroll to position [1, 0]
